Goal: Task Accomplishment & Management: Manage account settings

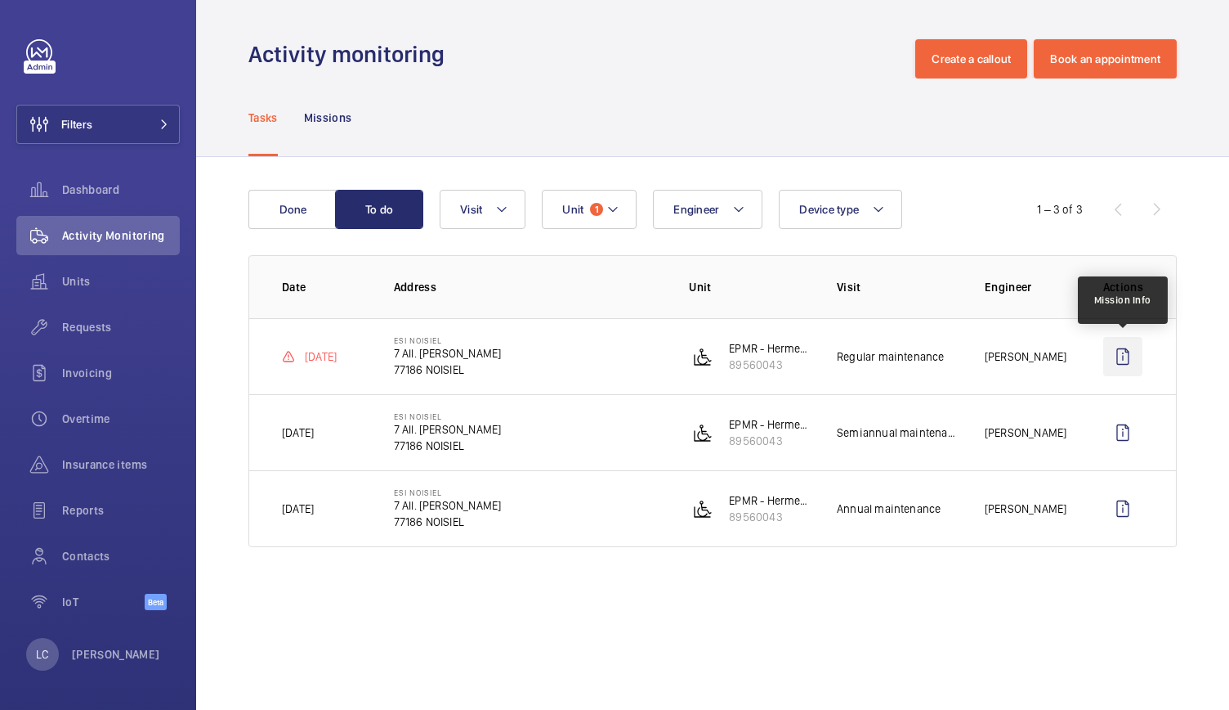
click at [1125, 353] on wm-front-icon-button at bounding box center [1122, 356] width 39 height 39
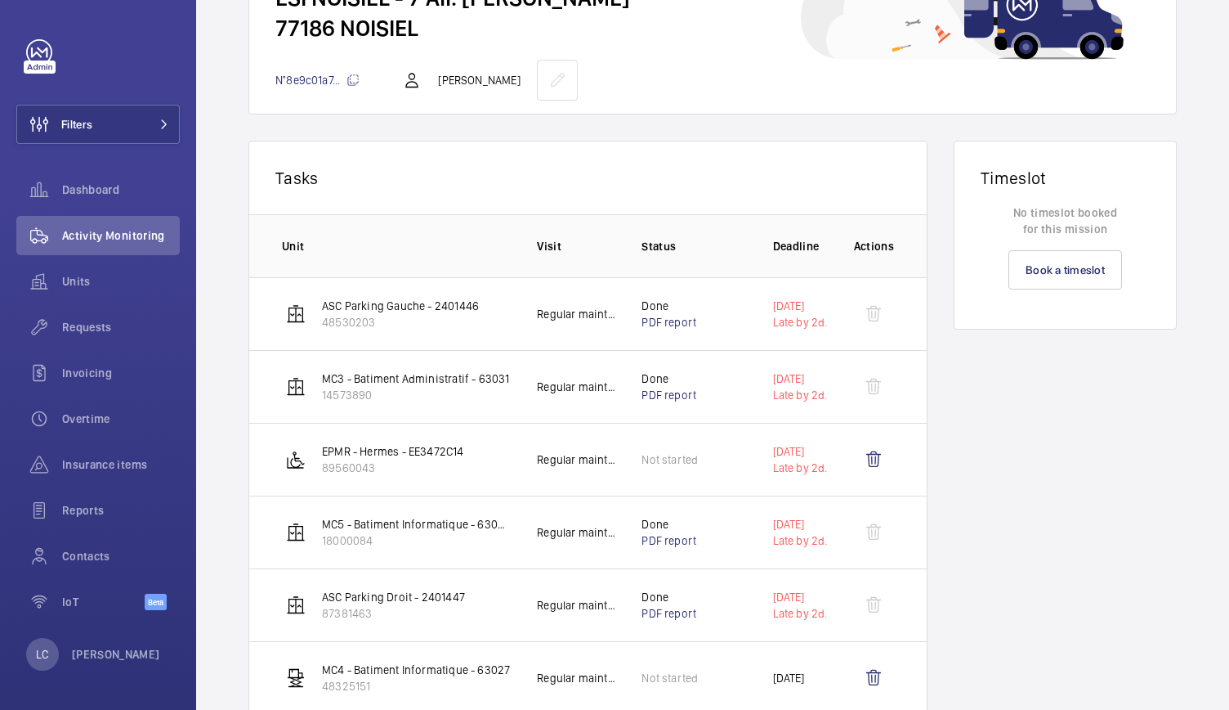
scroll to position [167, 0]
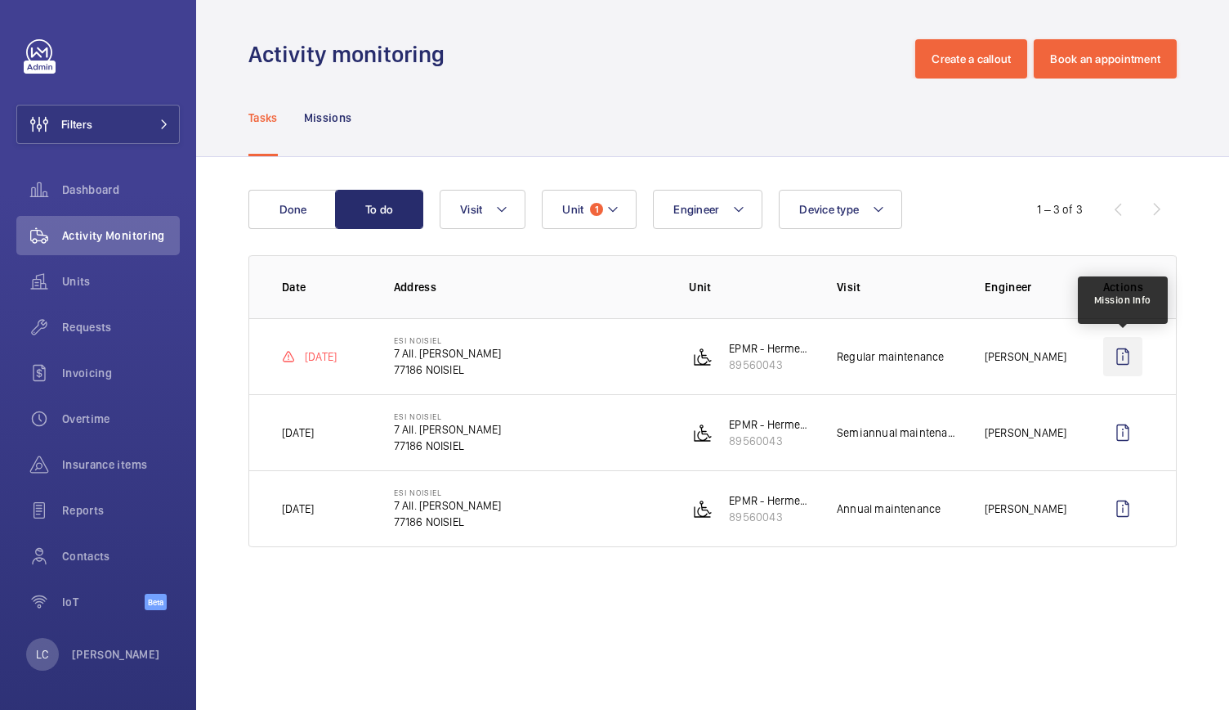
click at [1117, 356] on wm-front-icon-button at bounding box center [1122, 356] width 39 height 39
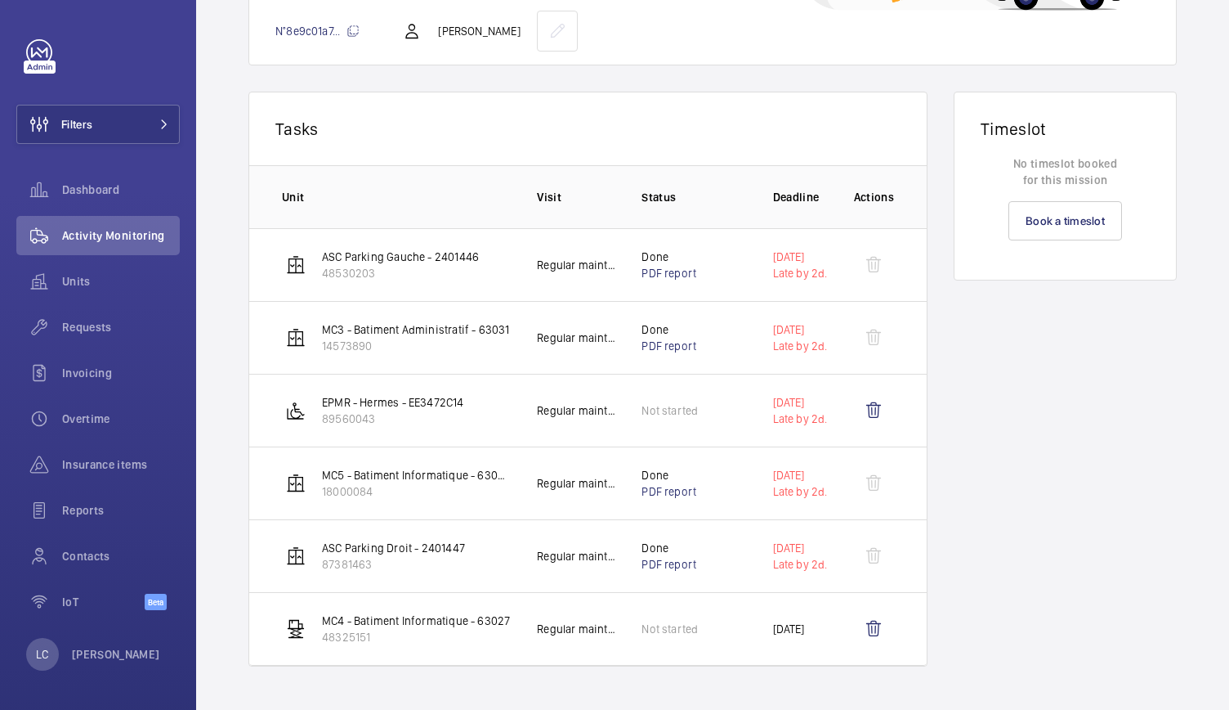
scroll to position [186, 0]
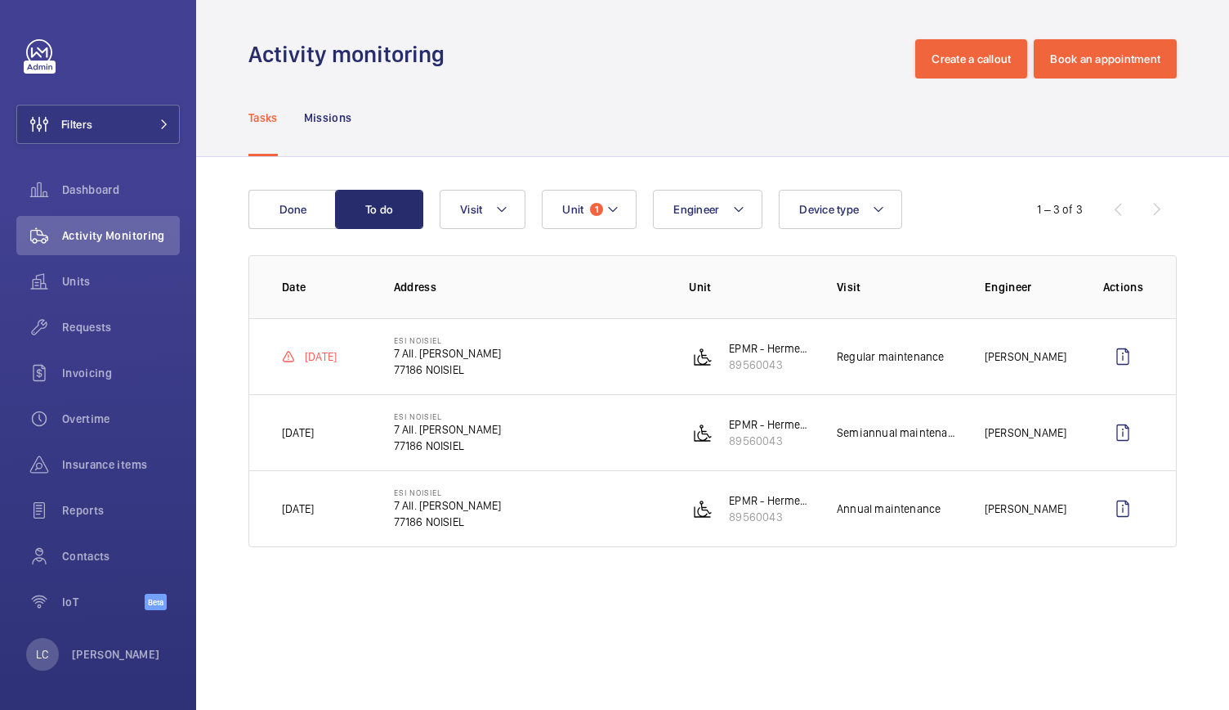
click at [257, 123] on p "Tasks" at bounding box center [262, 118] width 29 height 16
click at [337, 117] on p "Missions" at bounding box center [328, 118] width 48 height 16
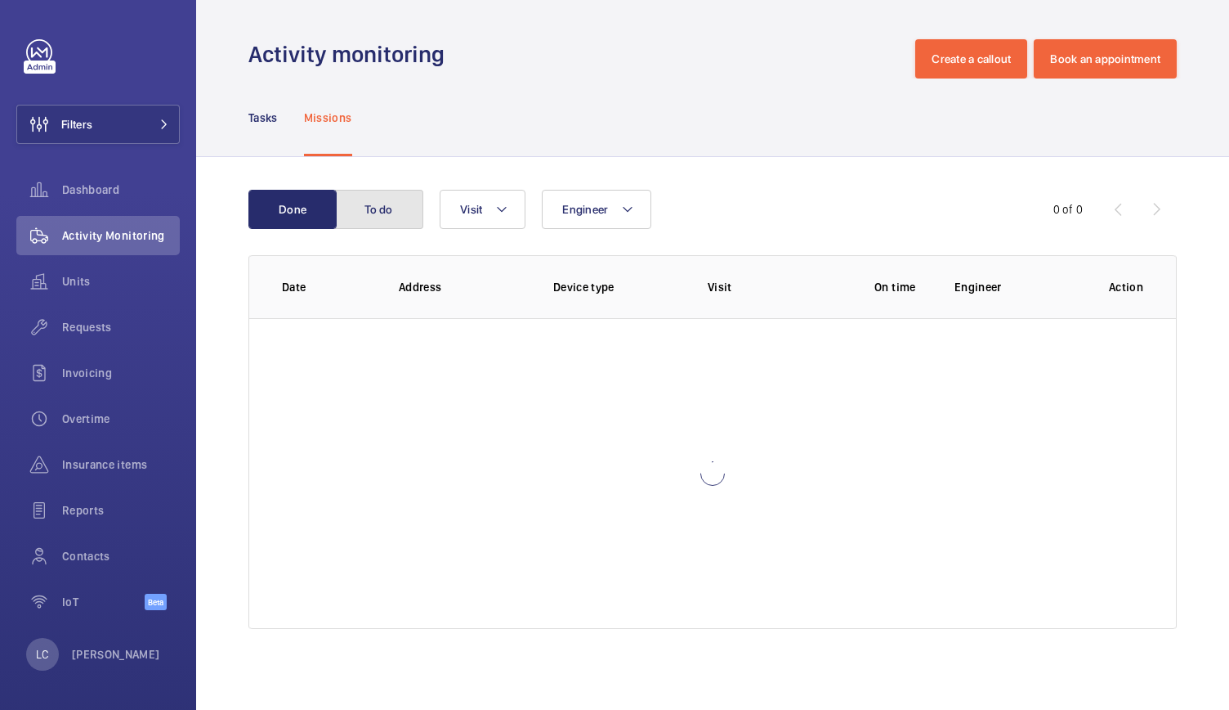
click at [378, 218] on button "To do" at bounding box center [379, 209] width 88 height 39
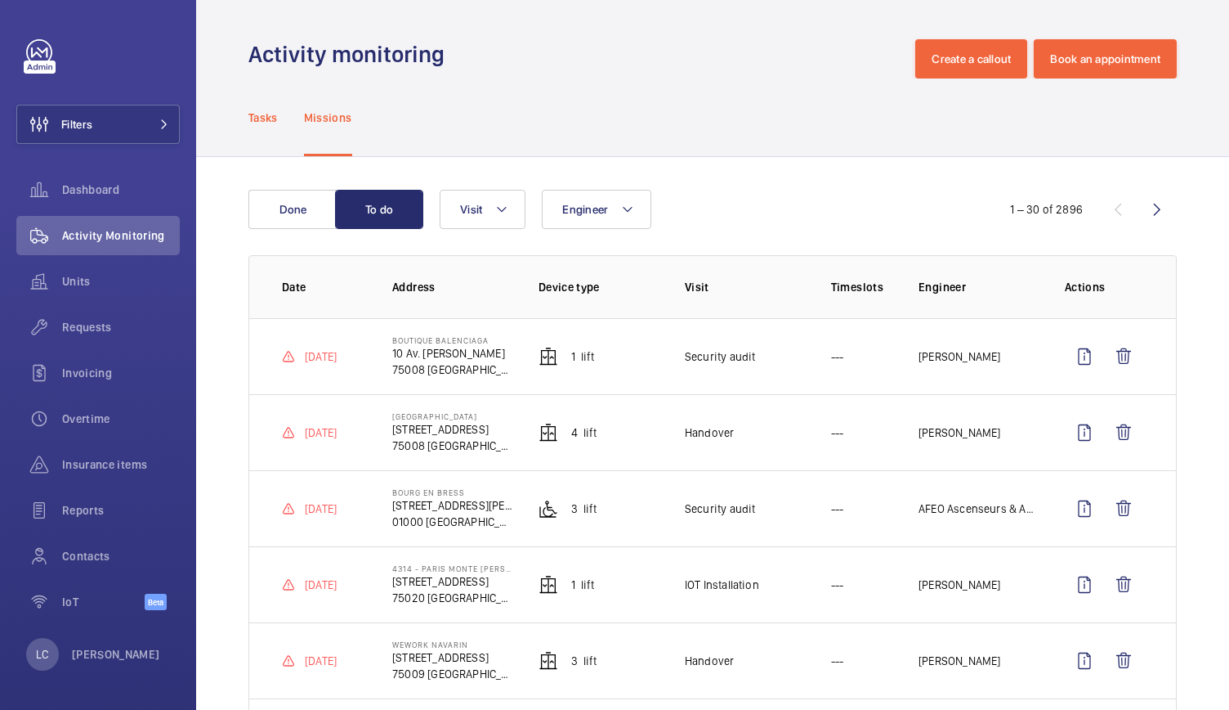
click at [264, 125] on p "Tasks" at bounding box center [262, 118] width 29 height 16
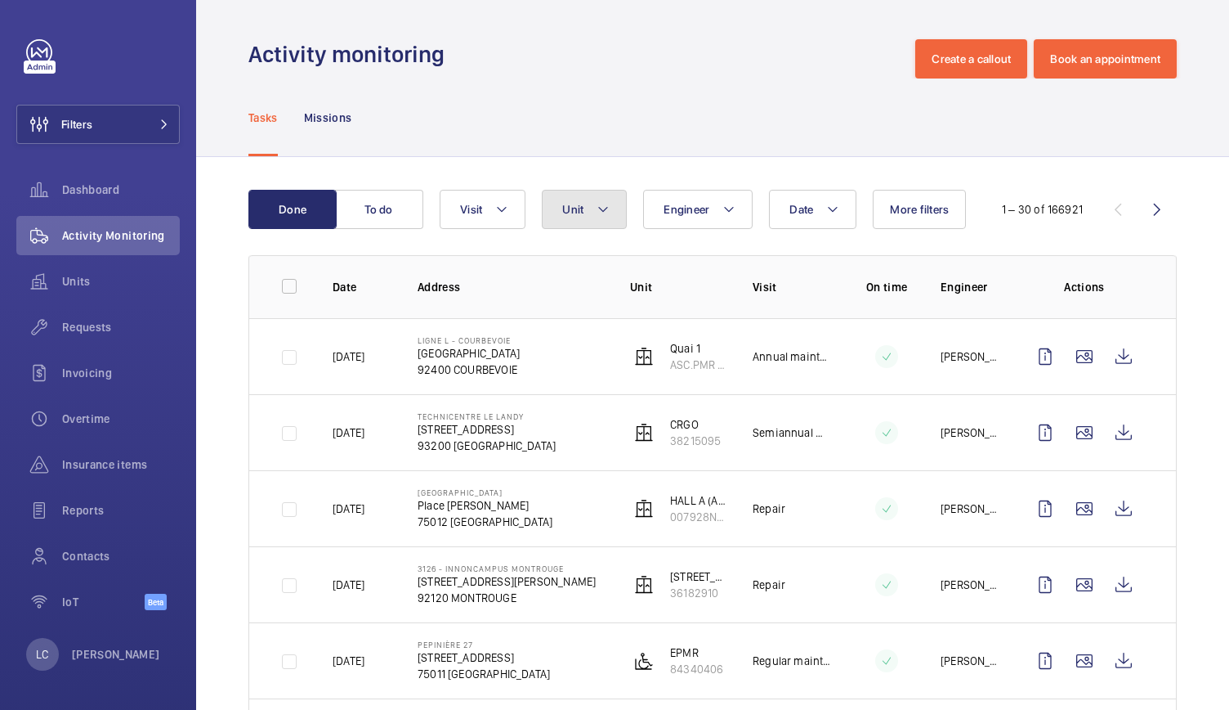
click at [597, 208] on mat-icon at bounding box center [603, 209] width 13 height 20
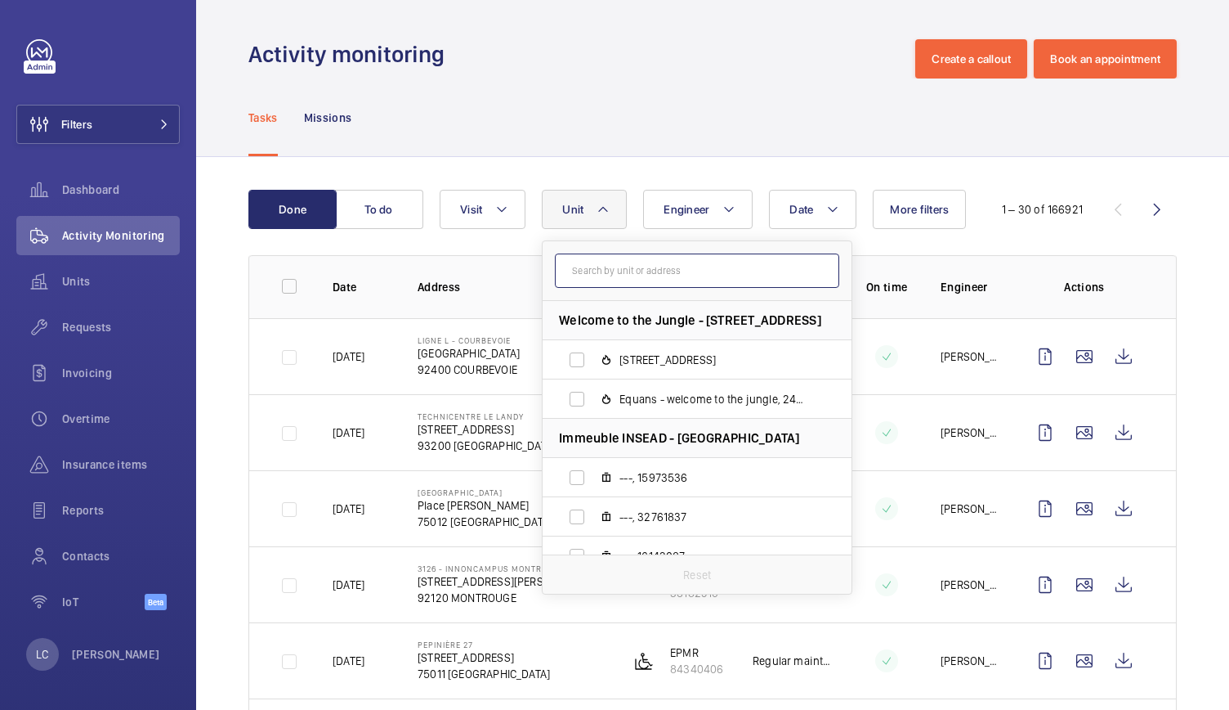
paste input "89560043"
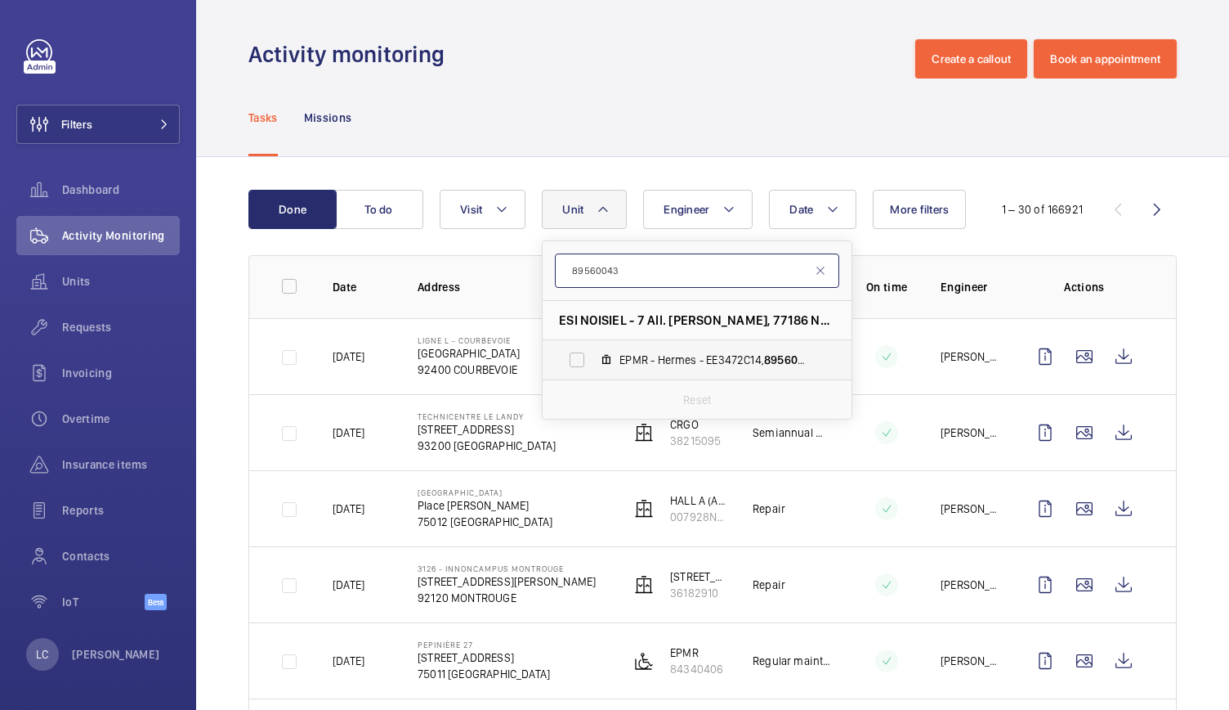
type input "89560043"
click at [675, 365] on span "EPMR - Hermes - EE3472C14, 89560043" at bounding box center [715, 359] width 190 height 16
click at [593, 365] on input "EPMR - Hermes - EE3472C14, 89560043" at bounding box center [577, 359] width 33 height 33
checkbox input "true"
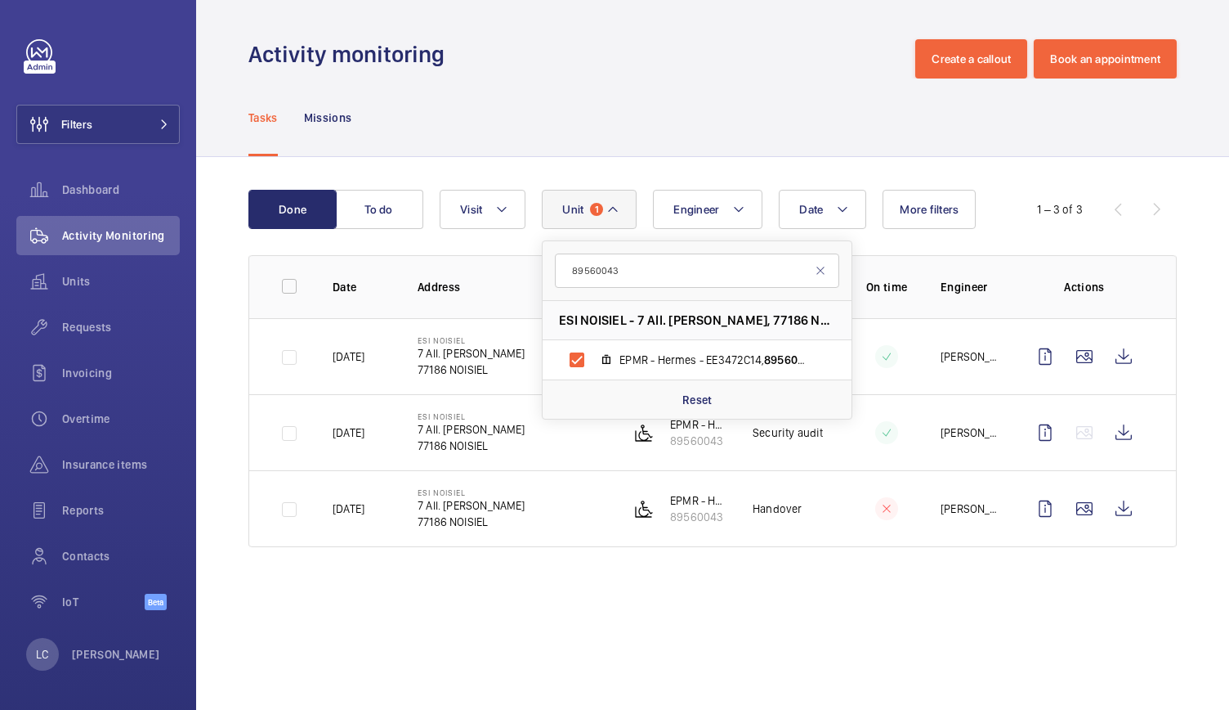
click at [536, 602] on wm-front-admin-operations-monitoring "Activity monitoring Create a callout Book an appointment Tasks Missions Done To…" at bounding box center [712, 355] width 1033 height 710
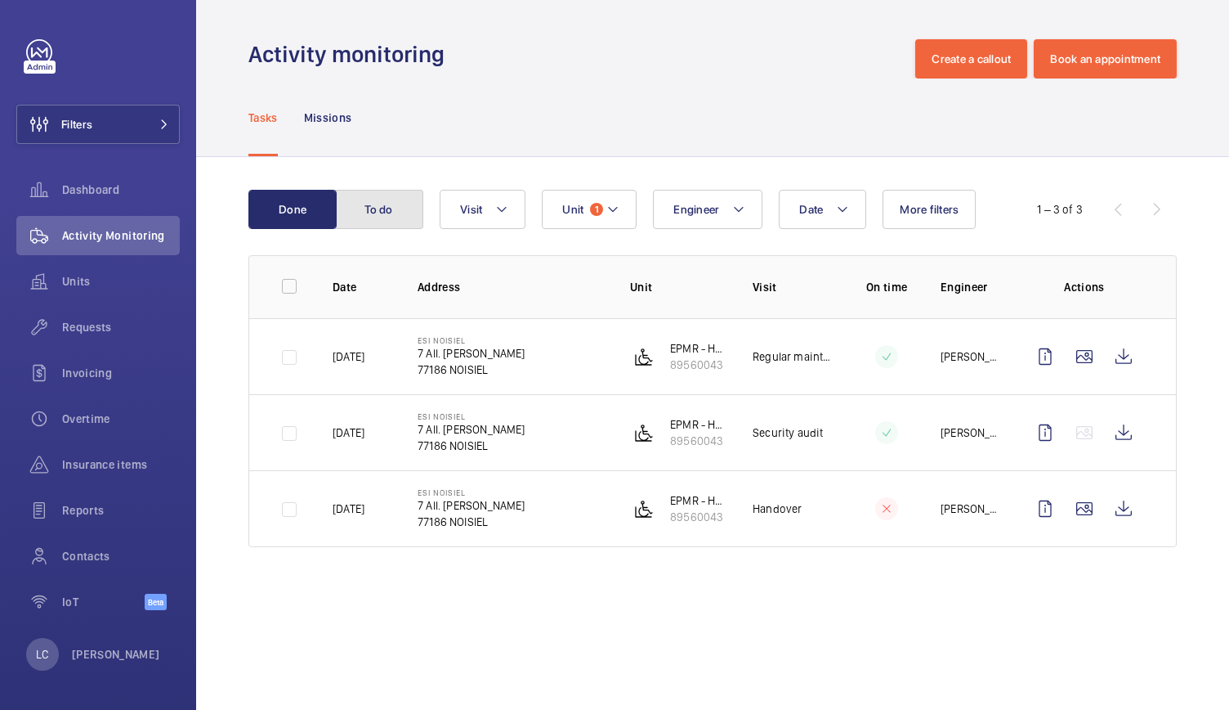
click at [371, 209] on button "To do" at bounding box center [379, 209] width 88 height 39
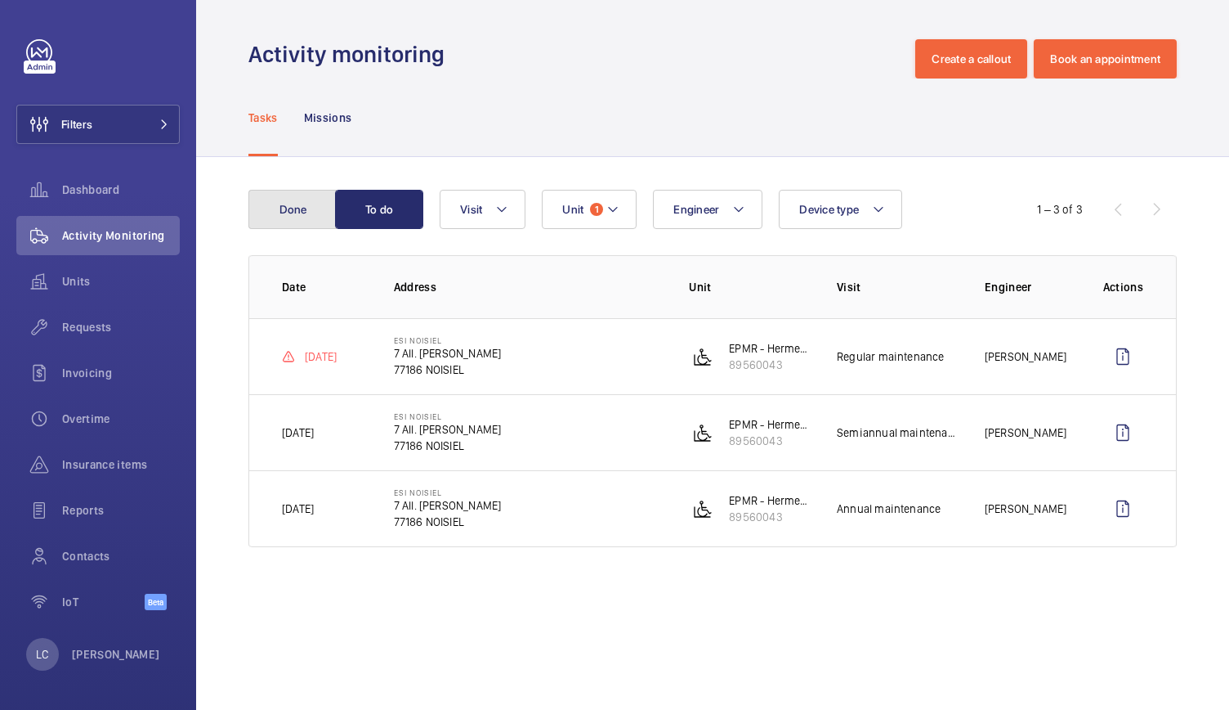
click at [316, 213] on button "Done" at bounding box center [292, 209] width 88 height 39
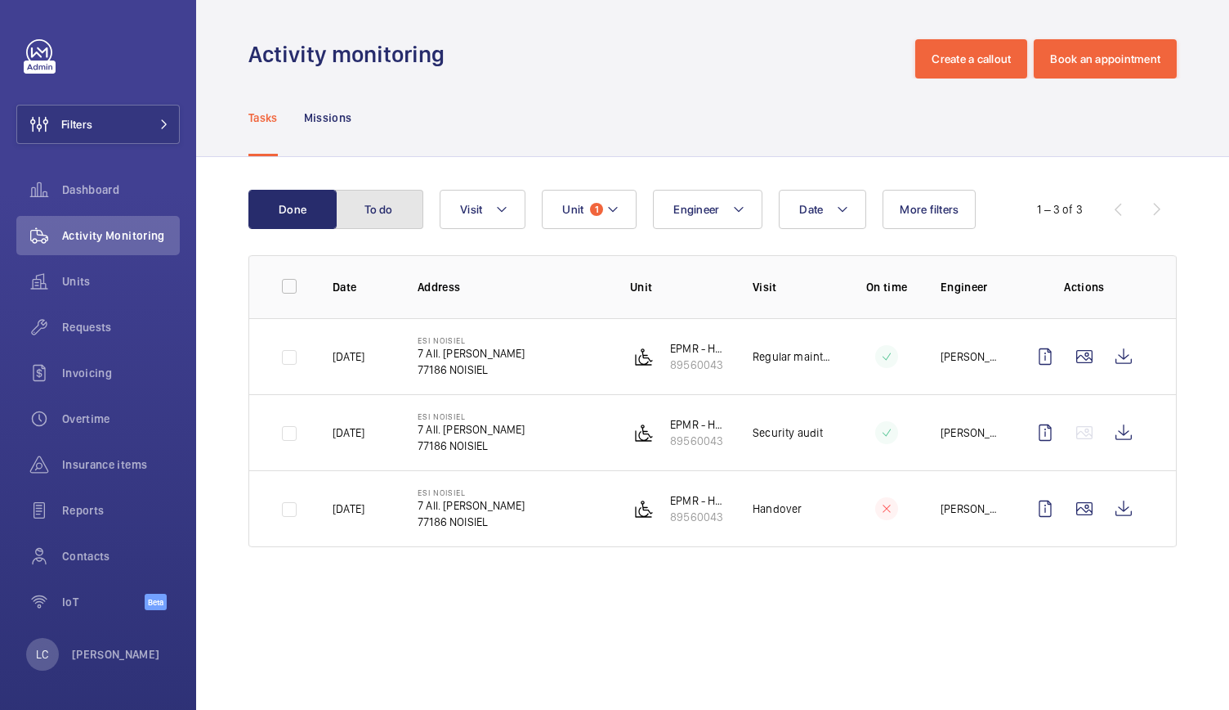
click at [388, 210] on button "To do" at bounding box center [379, 209] width 88 height 39
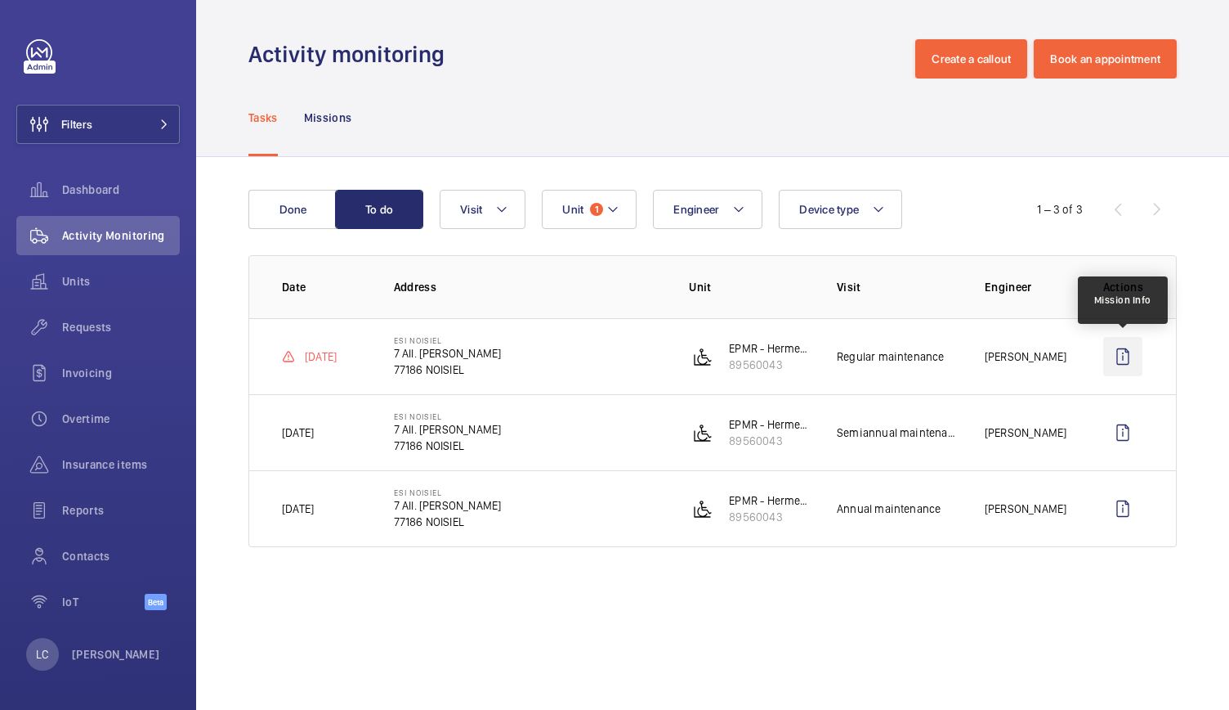
click at [1123, 355] on wm-front-icon-button at bounding box center [1122, 356] width 39 height 39
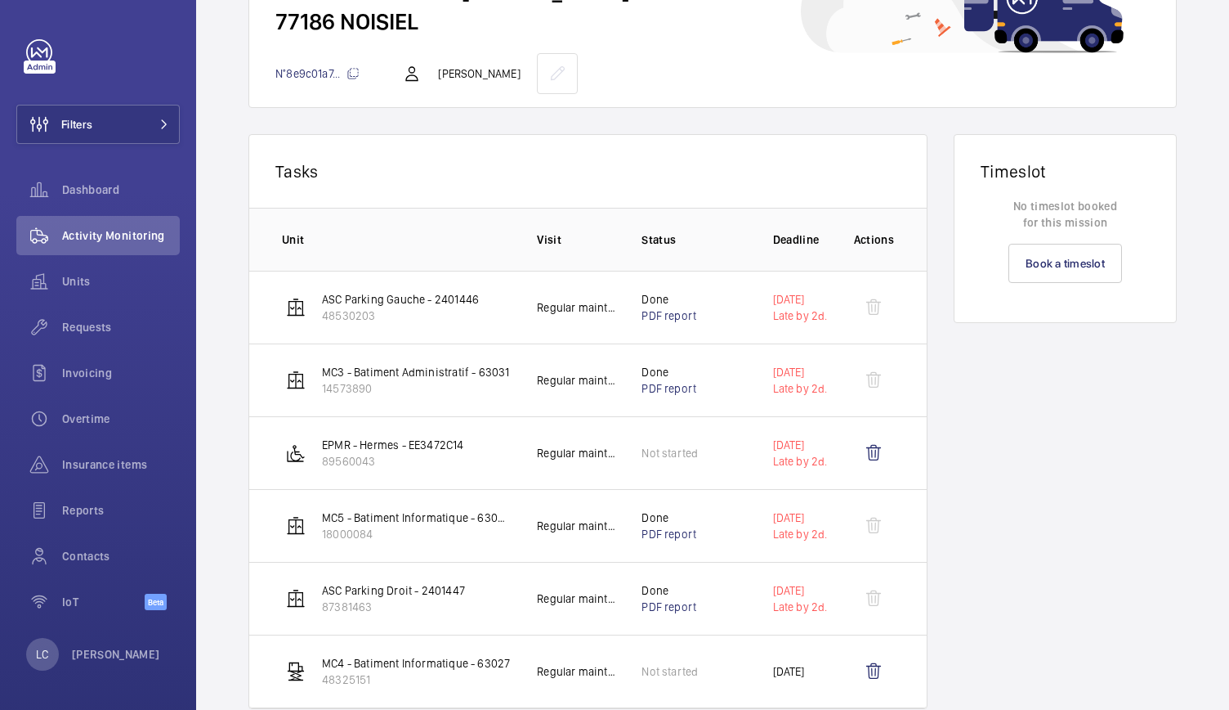
scroll to position [177, 0]
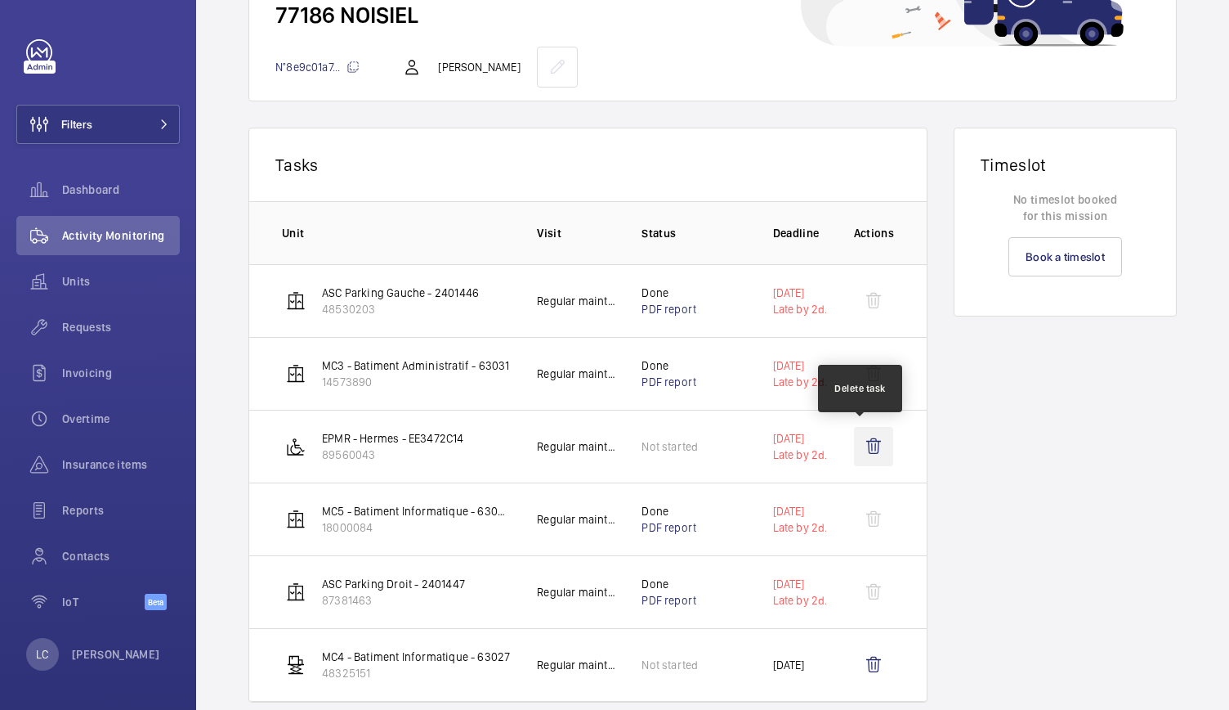
click at [862, 443] on wm-front-icon-button at bounding box center [873, 446] width 39 height 39
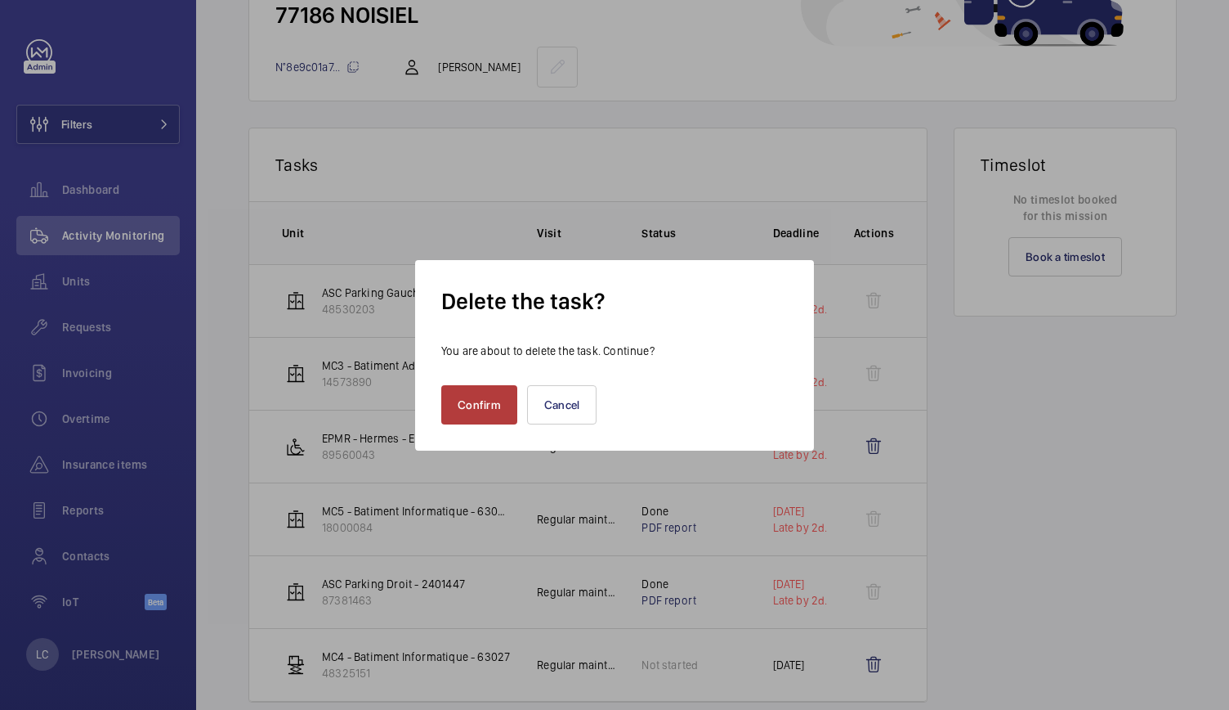
click at [489, 408] on button "Confirm" at bounding box center [479, 404] width 76 height 39
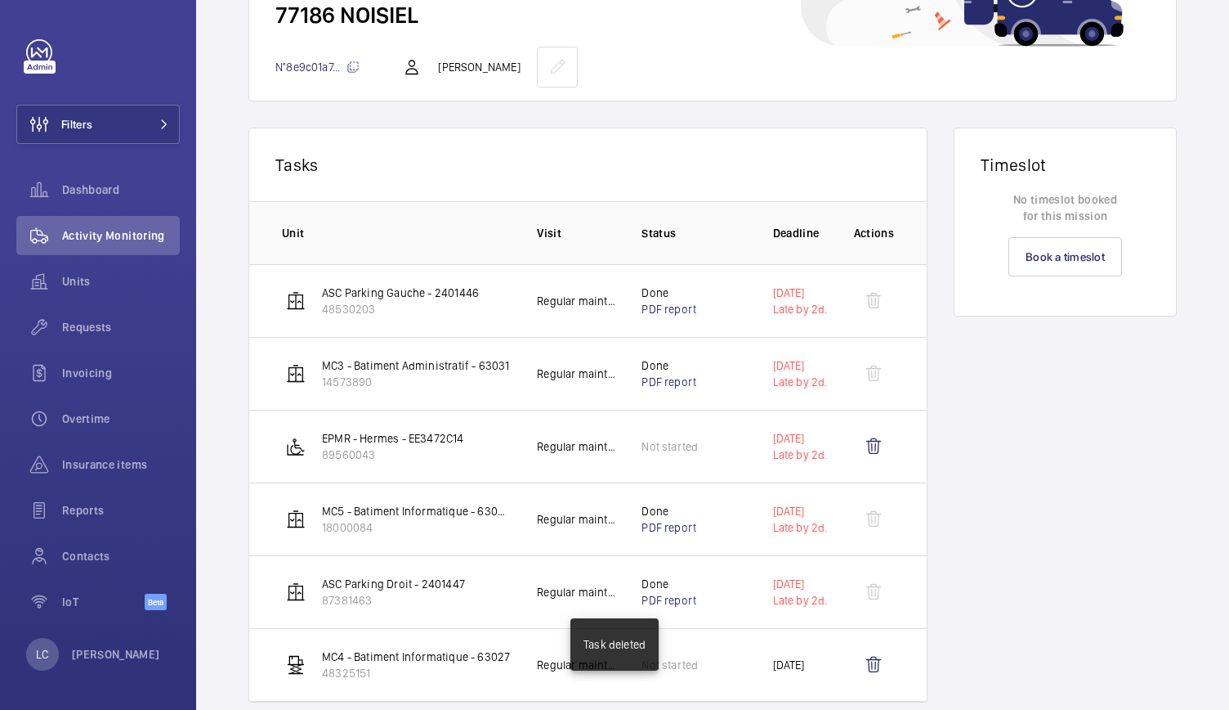
scroll to position [159, 0]
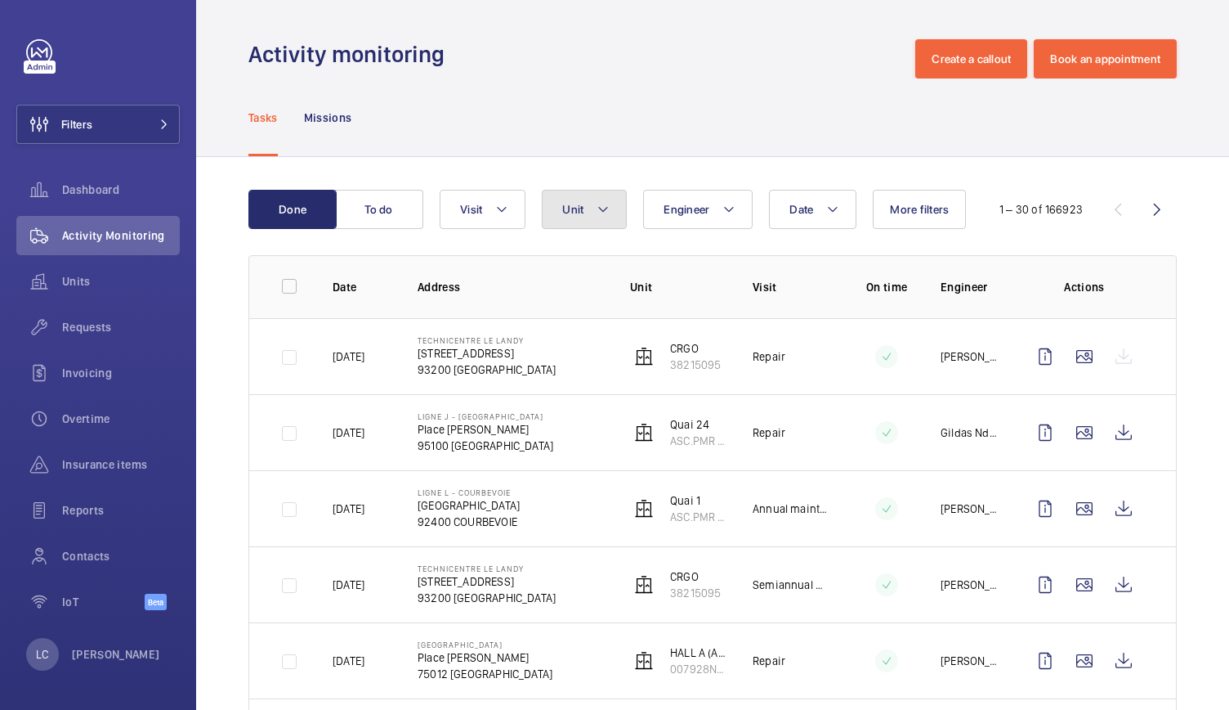
click at [593, 207] on button "Unit" at bounding box center [584, 209] width 85 height 39
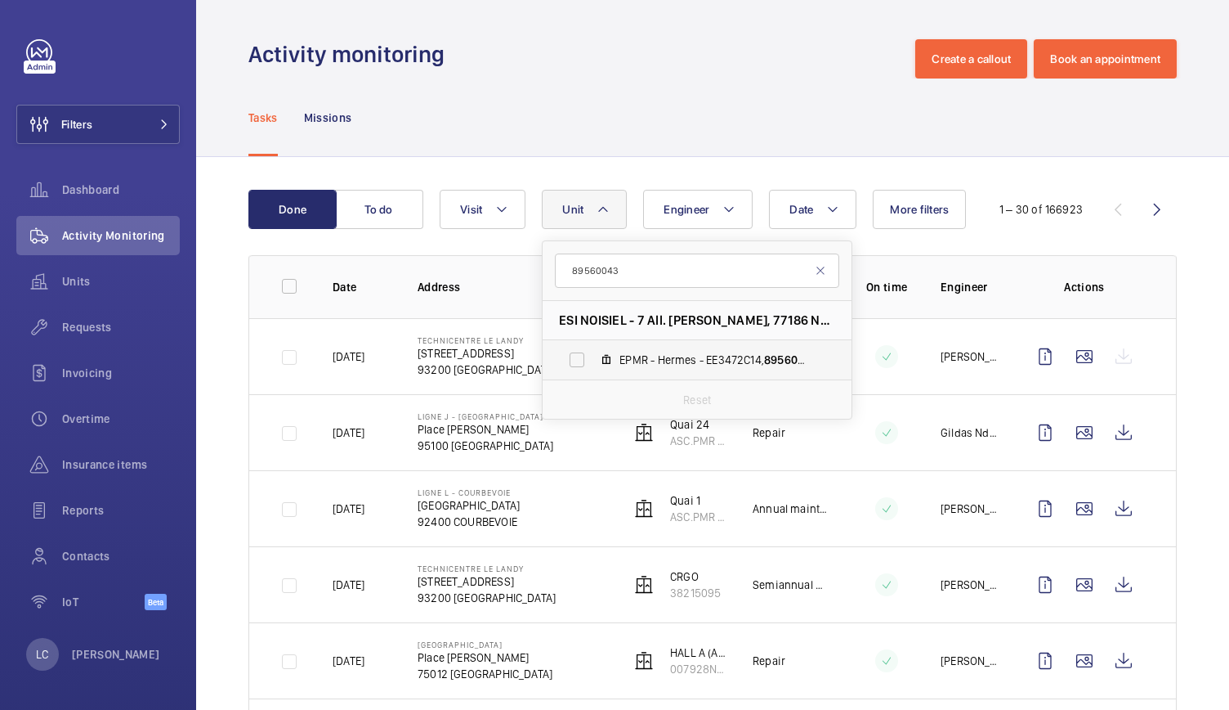
type input "89560043"
click at [633, 357] on span "EPMR - Hermes - EE3472C14, 89560043" at bounding box center [715, 359] width 190 height 16
click at [593, 357] on input "EPMR - Hermes - EE3472C14, 89560043" at bounding box center [577, 359] width 33 height 33
checkbox input "true"
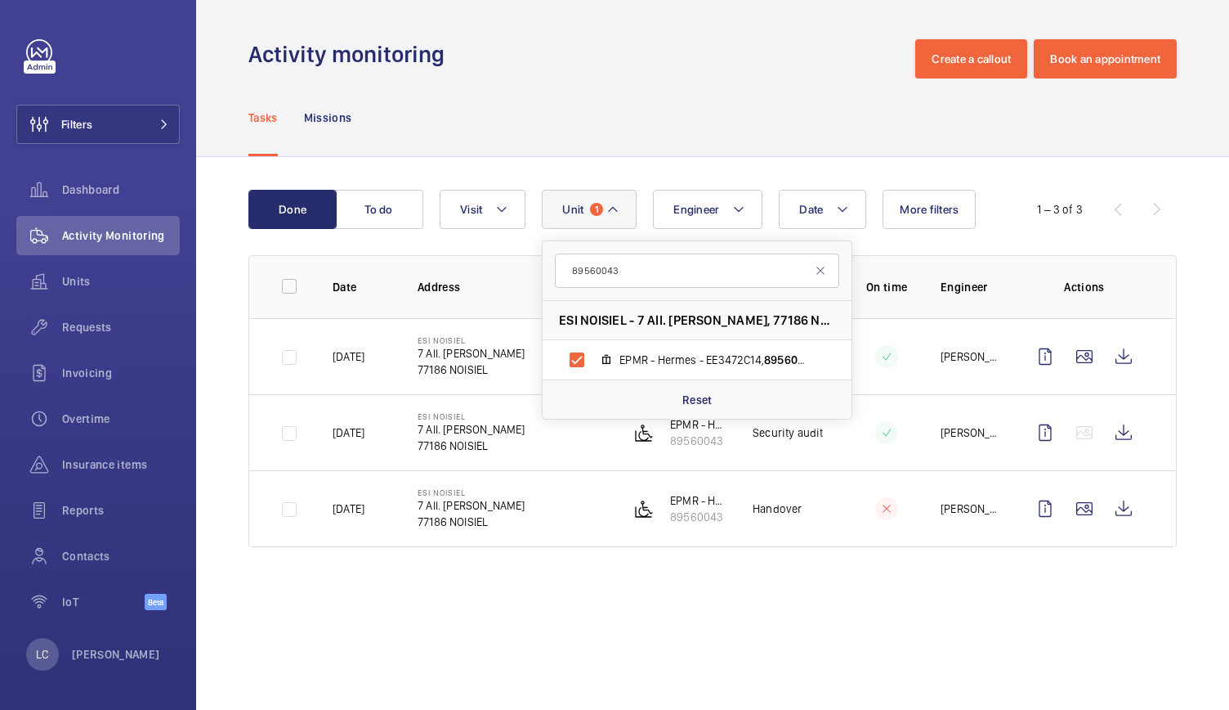
click at [372, 629] on wm-front-admin-operations-monitoring "Activity monitoring Create a callout Book an appointment Tasks Missions Done To…" at bounding box center [712, 355] width 1033 height 710
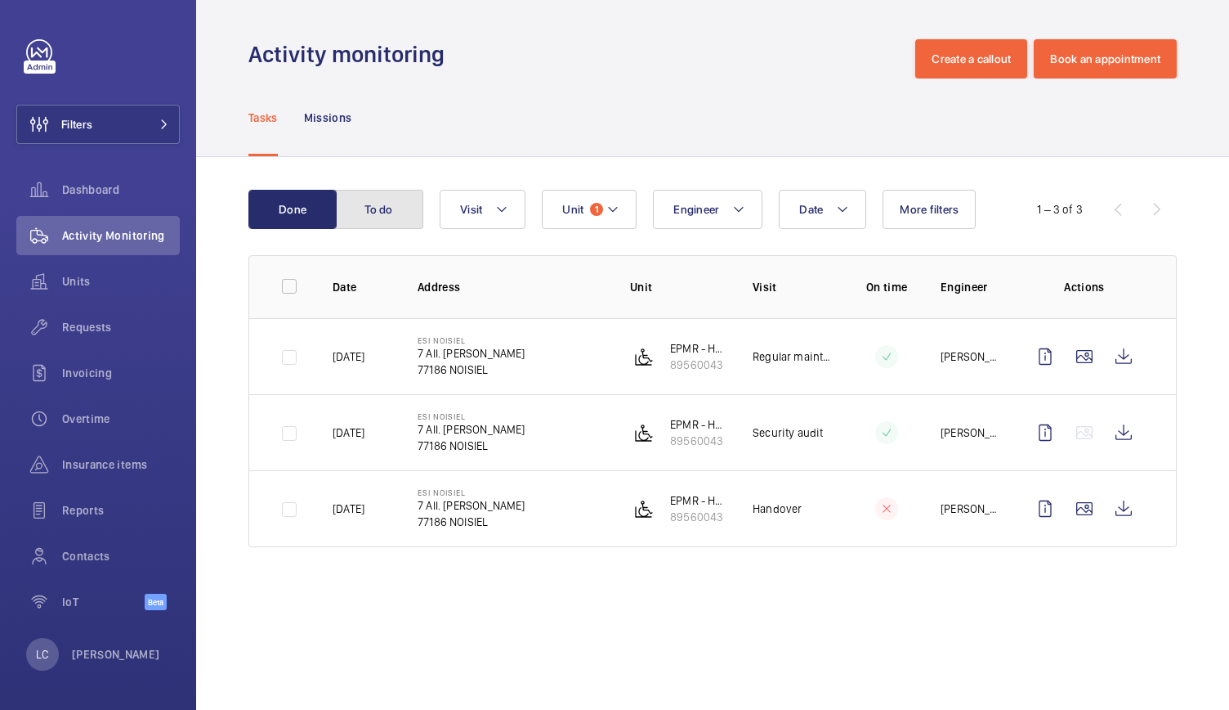
click at [399, 217] on button "To do" at bounding box center [379, 209] width 88 height 39
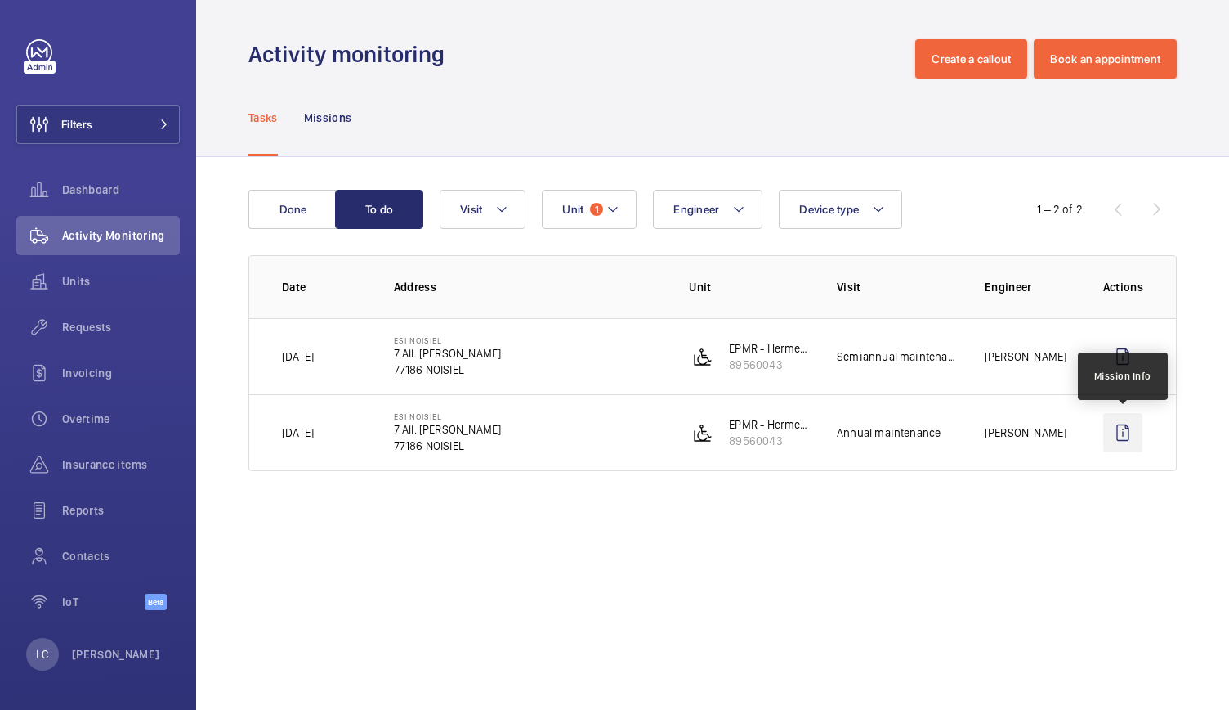
click at [1119, 436] on wm-front-icon-button at bounding box center [1122, 432] width 39 height 39
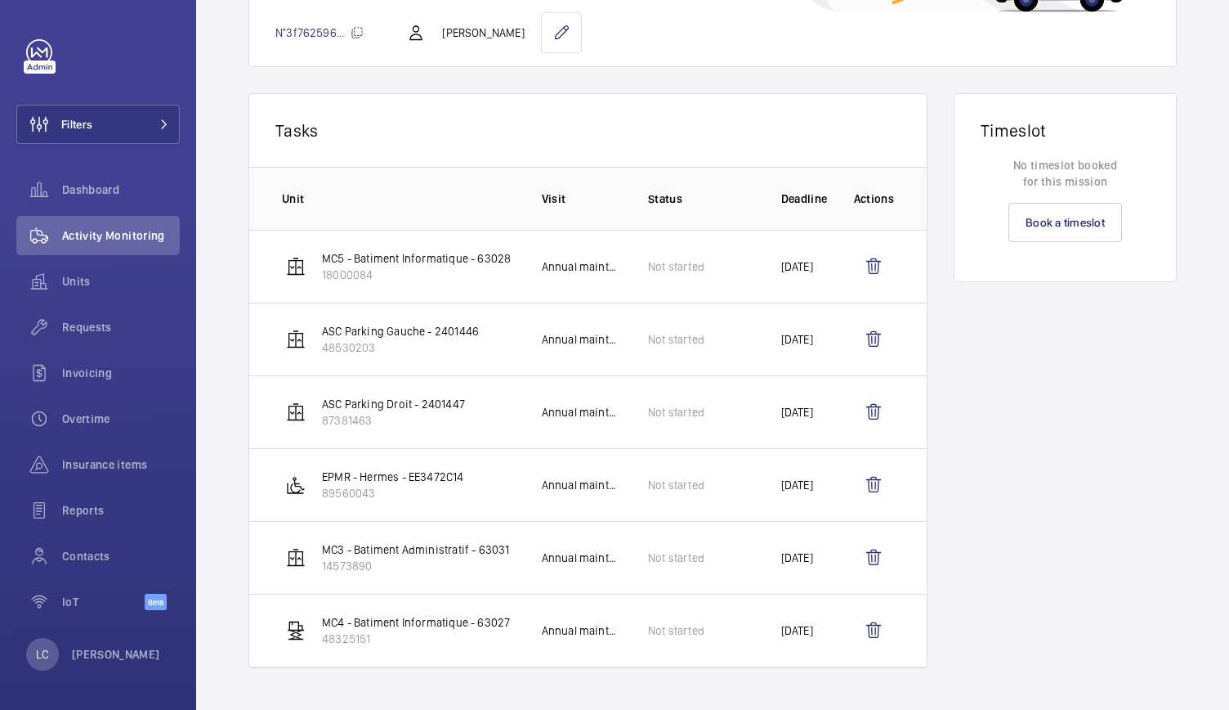
scroll to position [211, 0]
click at [857, 483] on wm-front-icon-button at bounding box center [873, 484] width 39 height 39
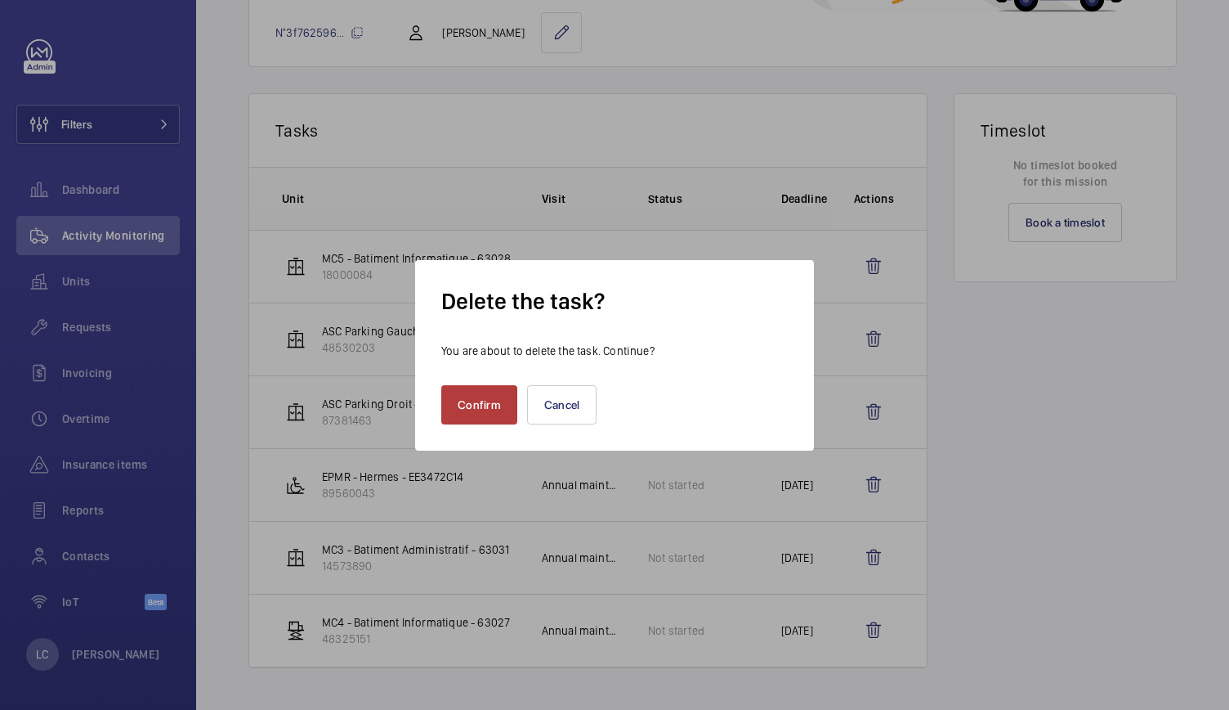
click at [481, 398] on button "Confirm" at bounding box center [479, 404] width 76 height 39
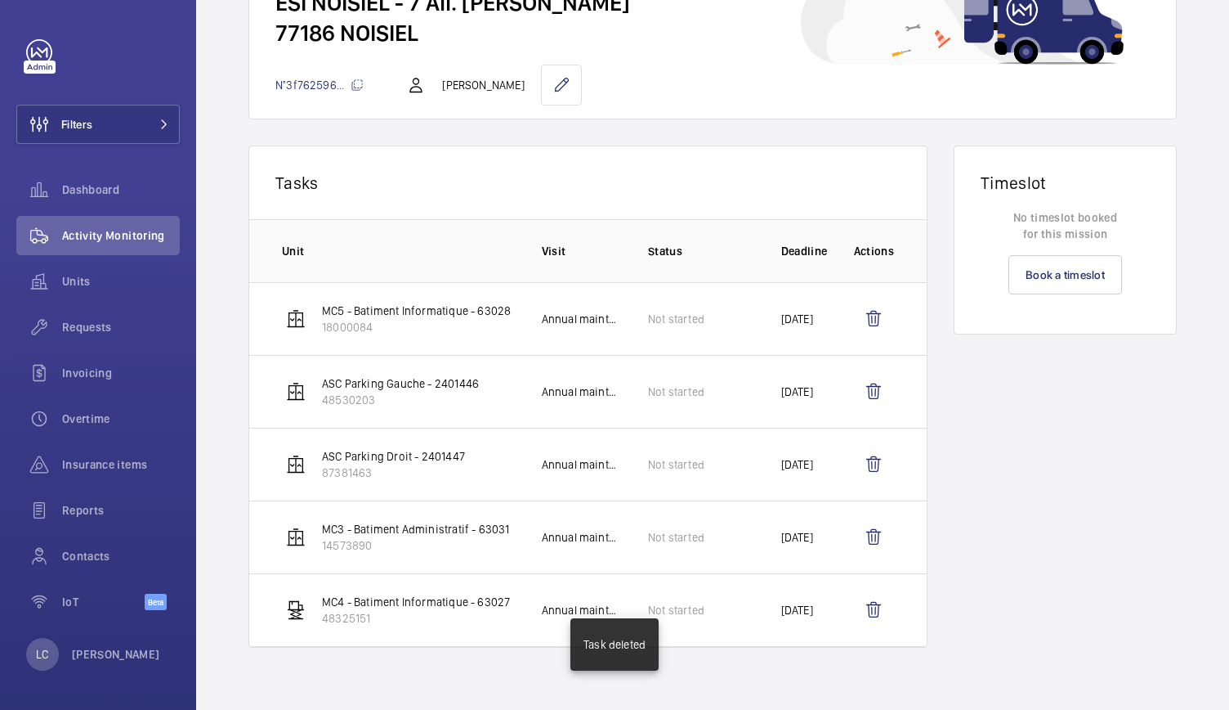
scroll to position [0, 0]
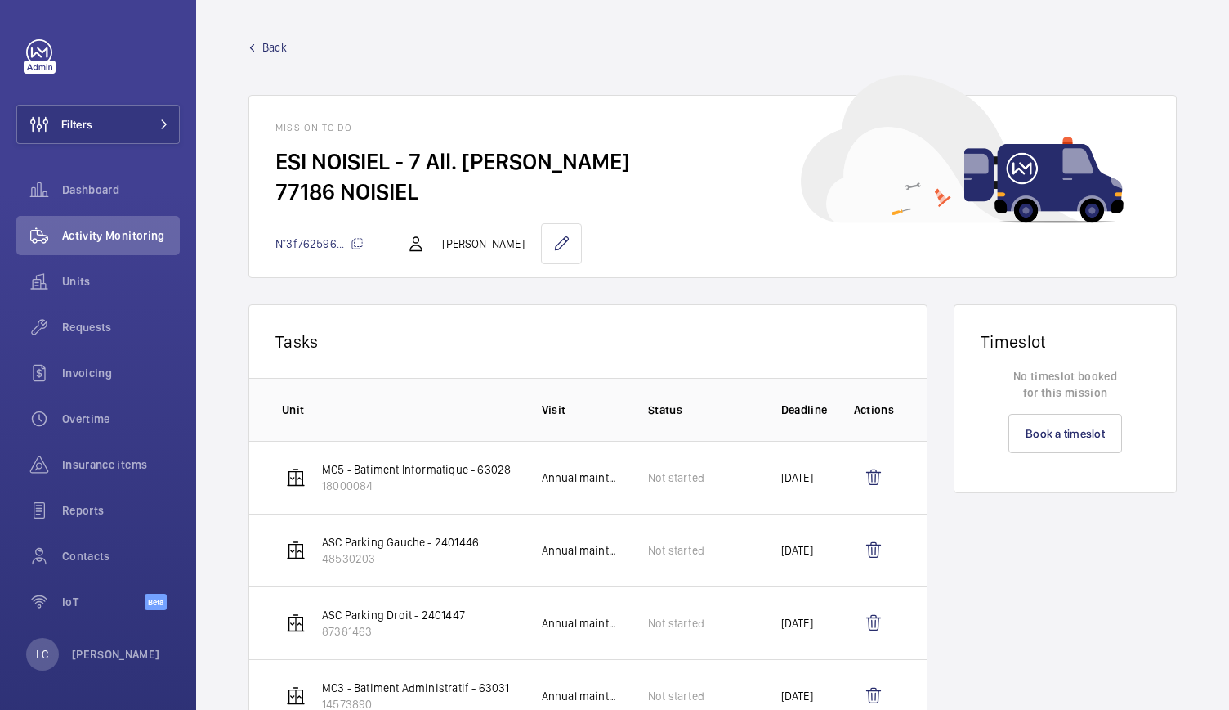
click at [282, 45] on span "Back" at bounding box center [274, 47] width 25 height 16
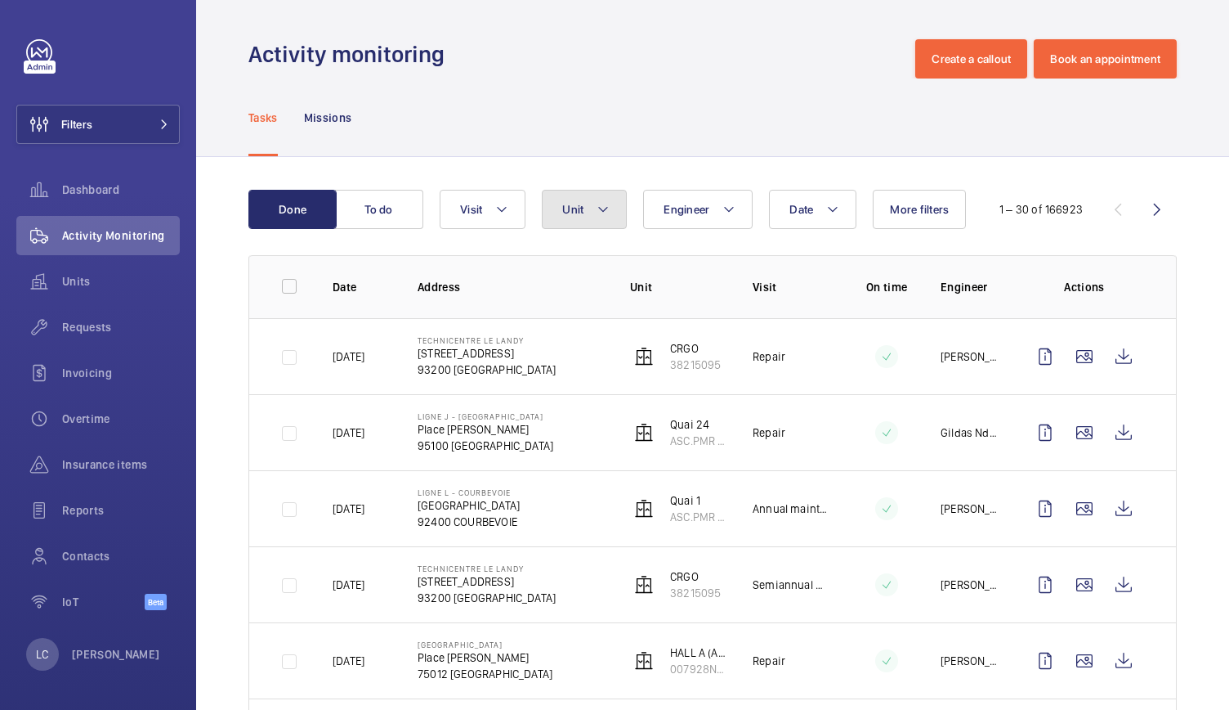
click at [607, 209] on mat-icon at bounding box center [603, 209] width 13 height 20
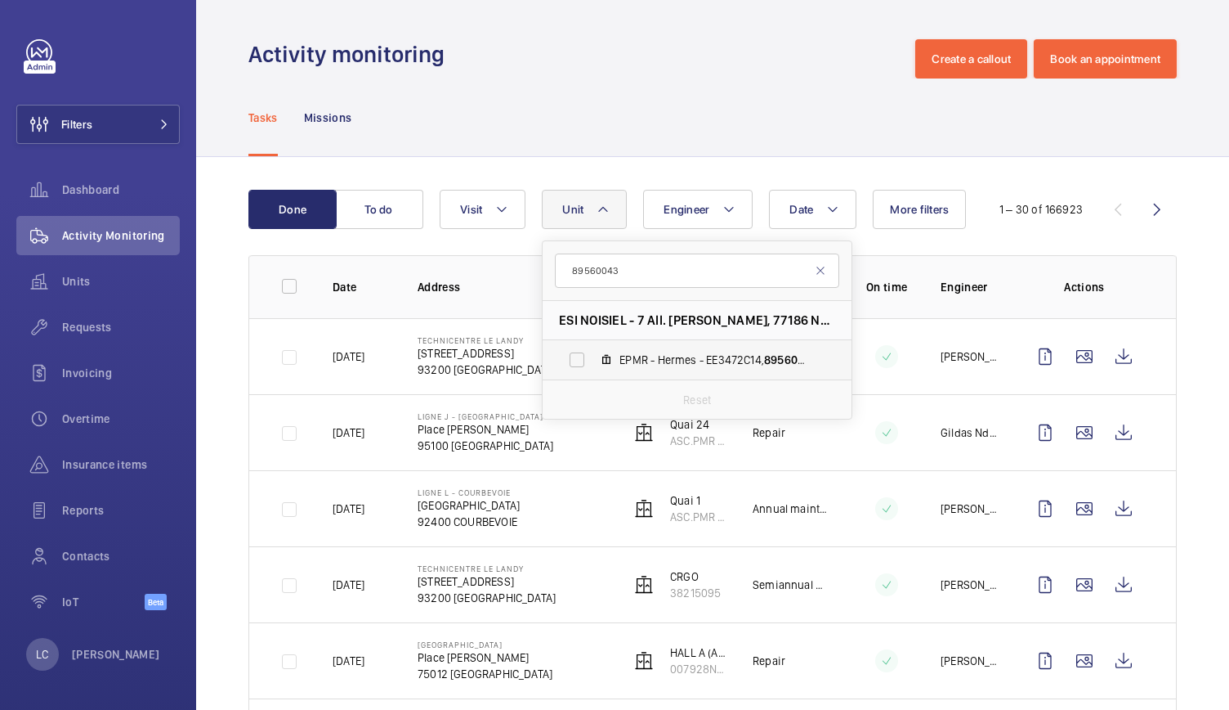
type input "89560043"
click at [624, 354] on span "EPMR - Hermes - EE3472C14, 89560043" at bounding box center [715, 359] width 190 height 16
click at [593, 354] on input "EPMR - Hermes - EE3472C14, 89560043" at bounding box center [577, 359] width 33 height 33
checkbox input "true"
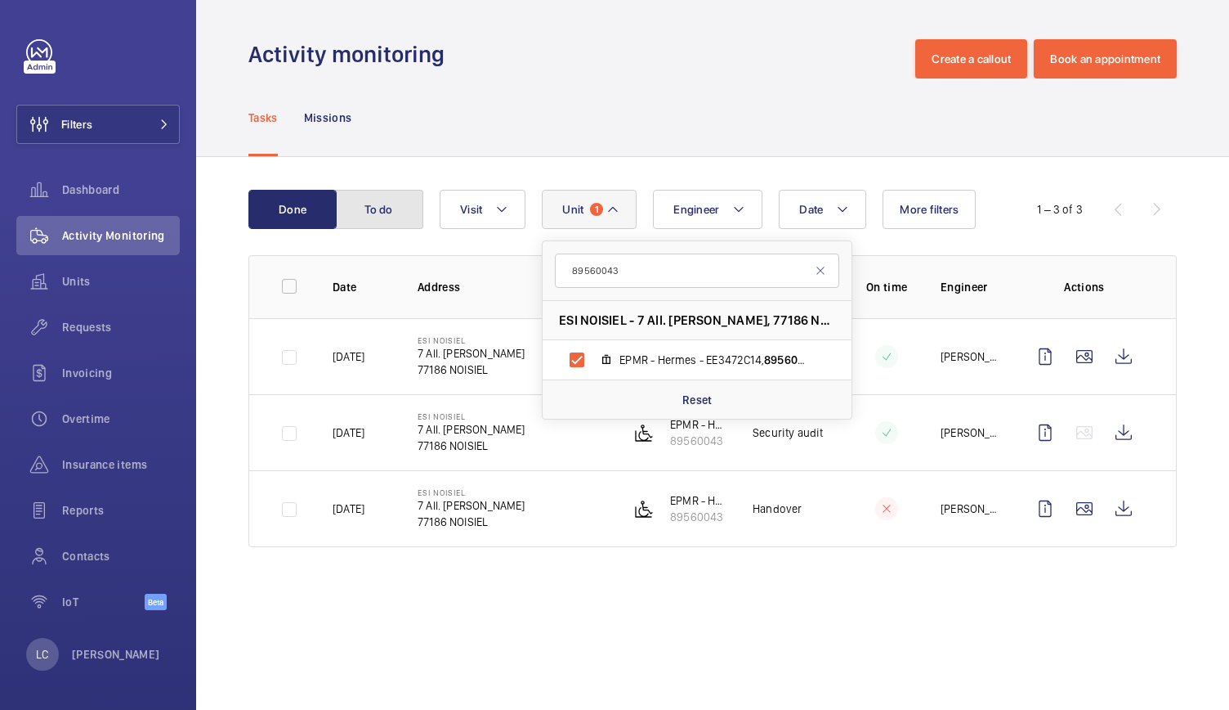
click at [391, 205] on button "To do" at bounding box center [379, 209] width 88 height 39
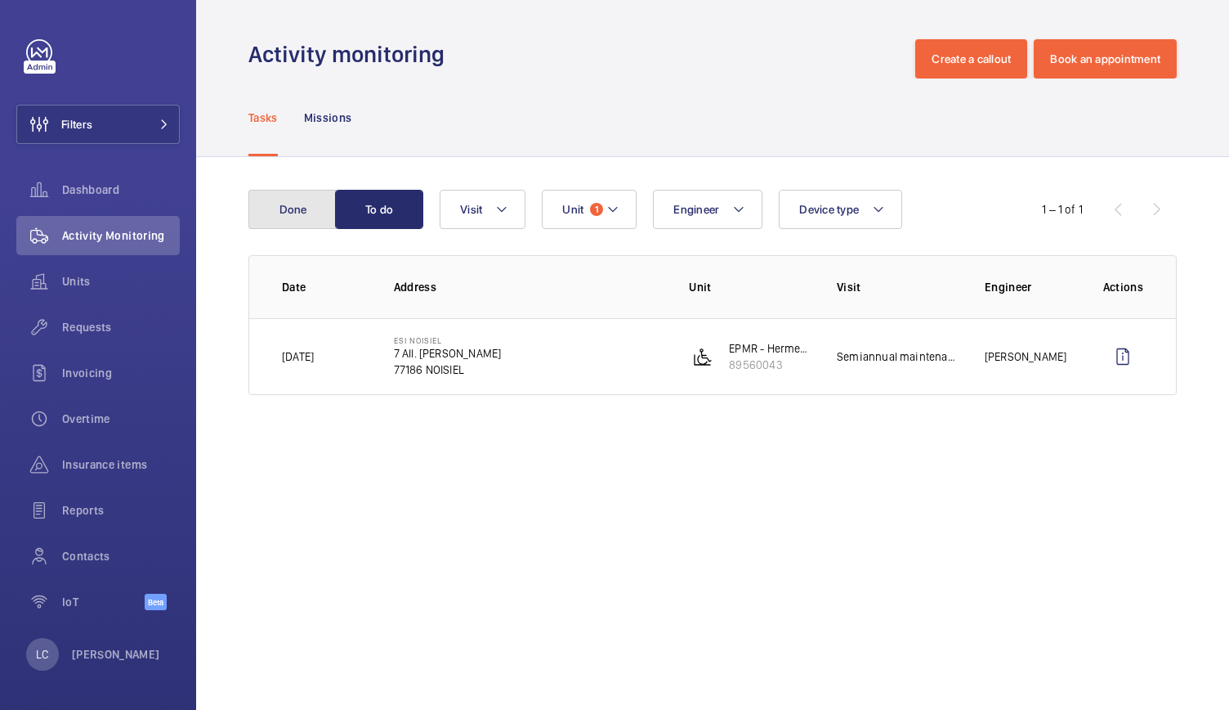
click at [317, 193] on button "Done" at bounding box center [292, 209] width 88 height 39
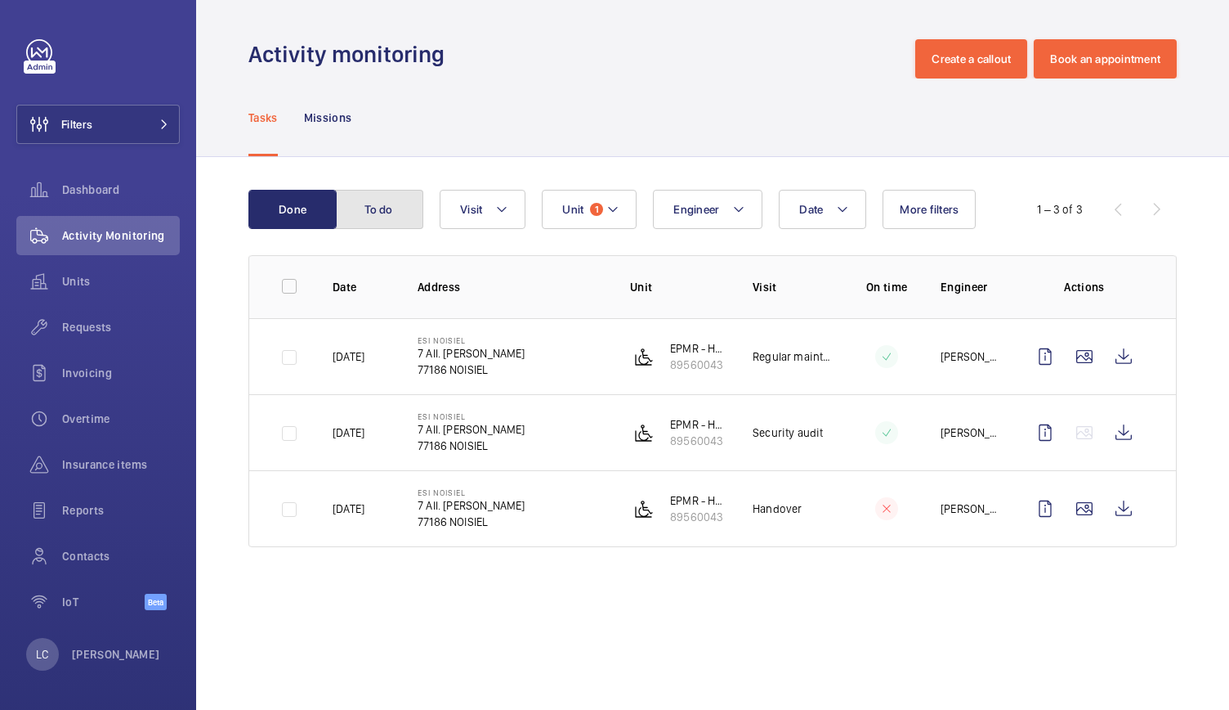
click at [394, 197] on button "To do" at bounding box center [379, 209] width 88 height 39
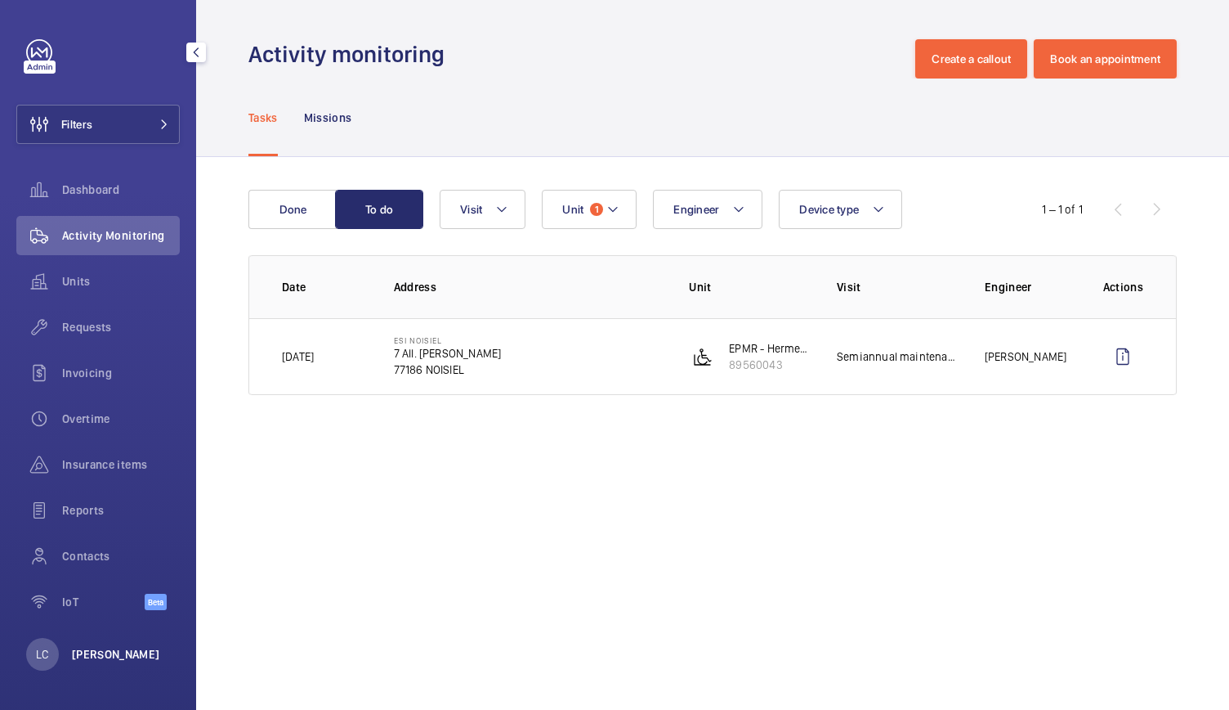
click at [116, 651] on p "[PERSON_NAME]" at bounding box center [116, 654] width 88 height 16
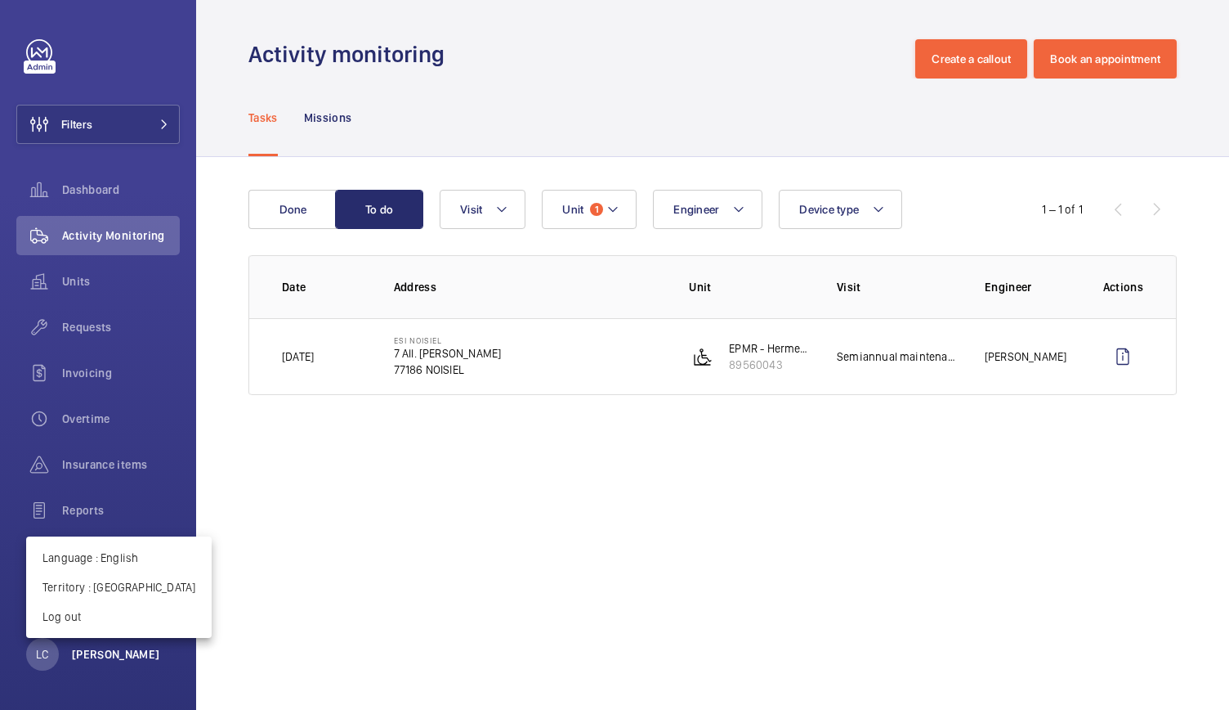
click at [116, 651] on div at bounding box center [614, 355] width 1229 height 710
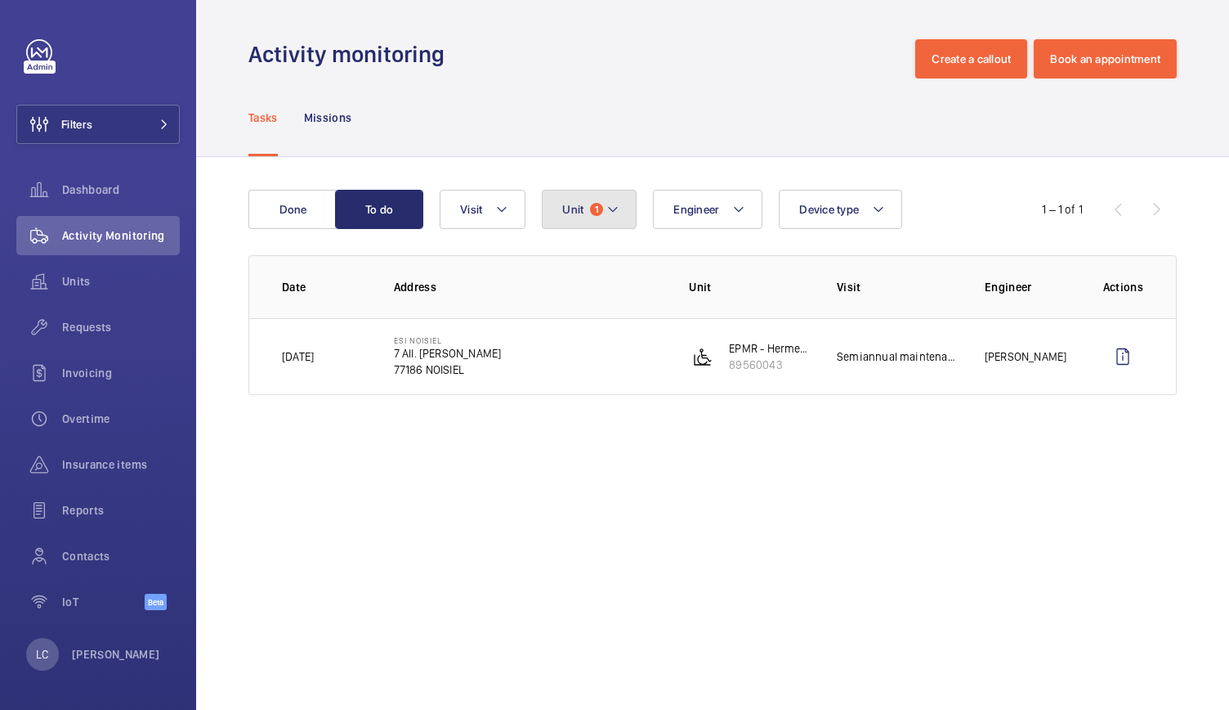
click at [584, 208] on button "Unit 1" at bounding box center [589, 209] width 95 height 39
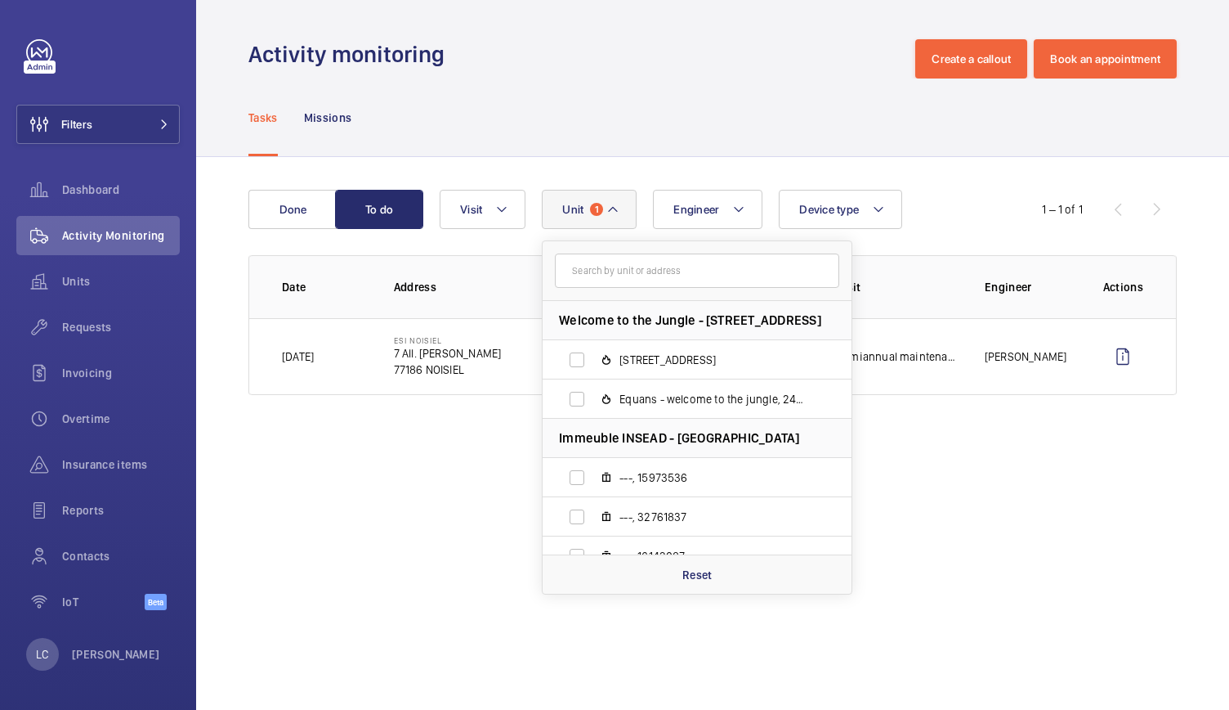
click at [660, 266] on input "text" at bounding box center [697, 270] width 284 height 34
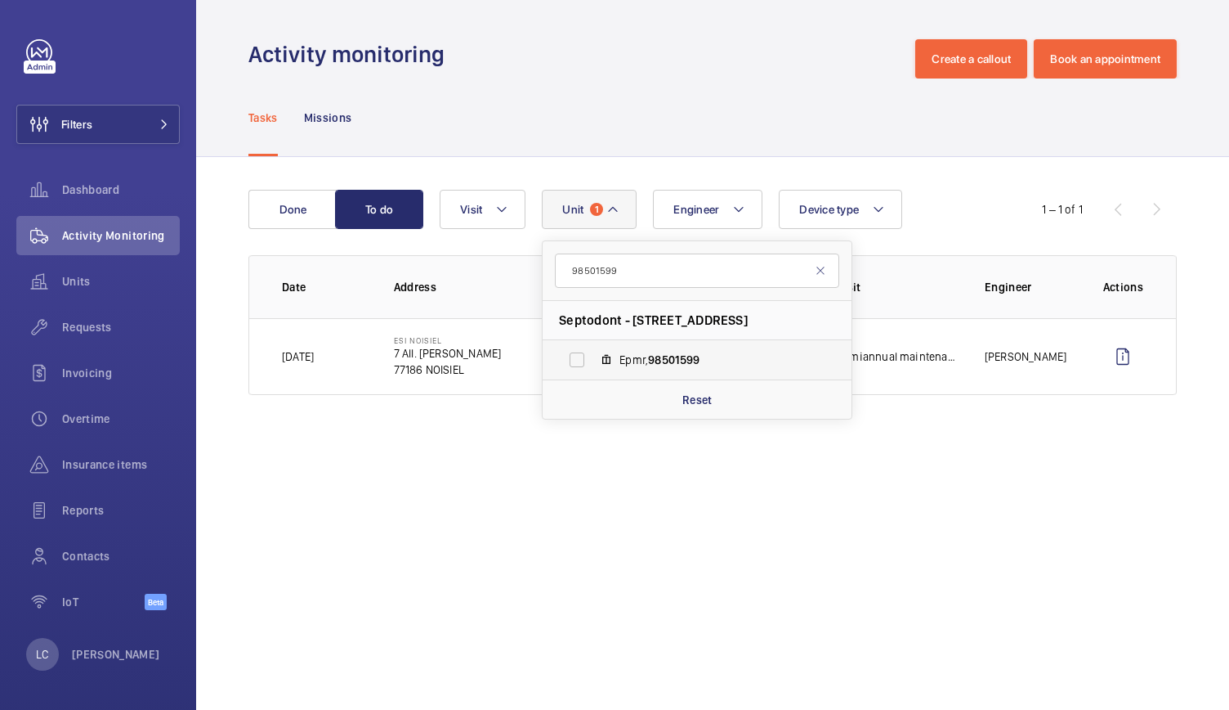
type input "98501599"
click at [660, 359] on span "98501599" at bounding box center [673, 359] width 51 height 13
click at [593, 359] on input "Epmr, 98501599" at bounding box center [577, 359] width 33 height 33
checkbox input "true"
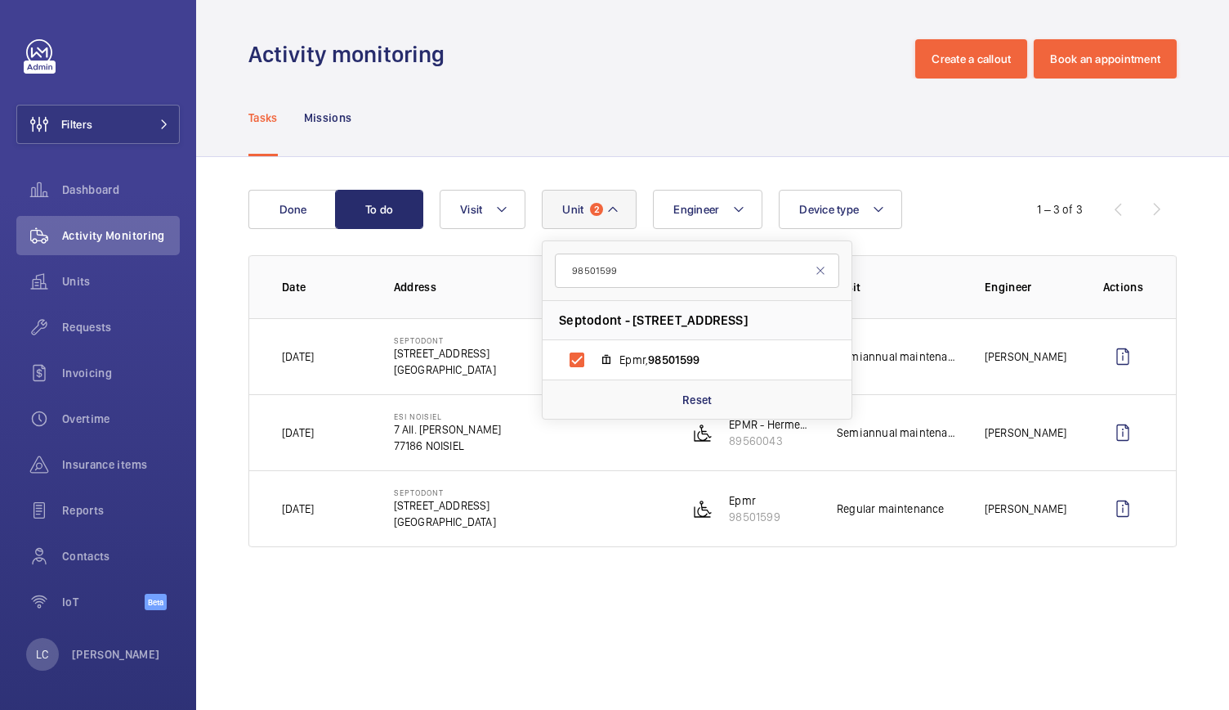
click at [582, 656] on wm-front-admin-operations-monitoring "Activity monitoring Create a callout Book an appointment Tasks Missions Done To…" at bounding box center [712, 355] width 1033 height 710
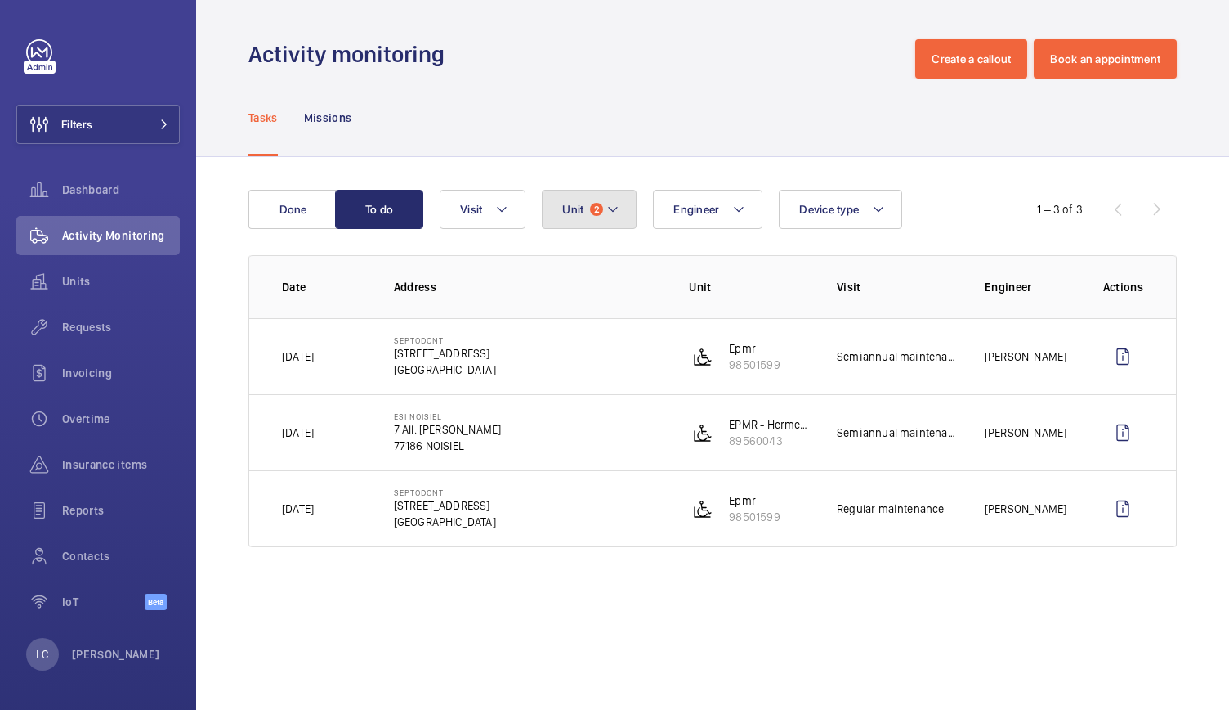
click at [597, 222] on button "Unit 2" at bounding box center [589, 209] width 95 height 39
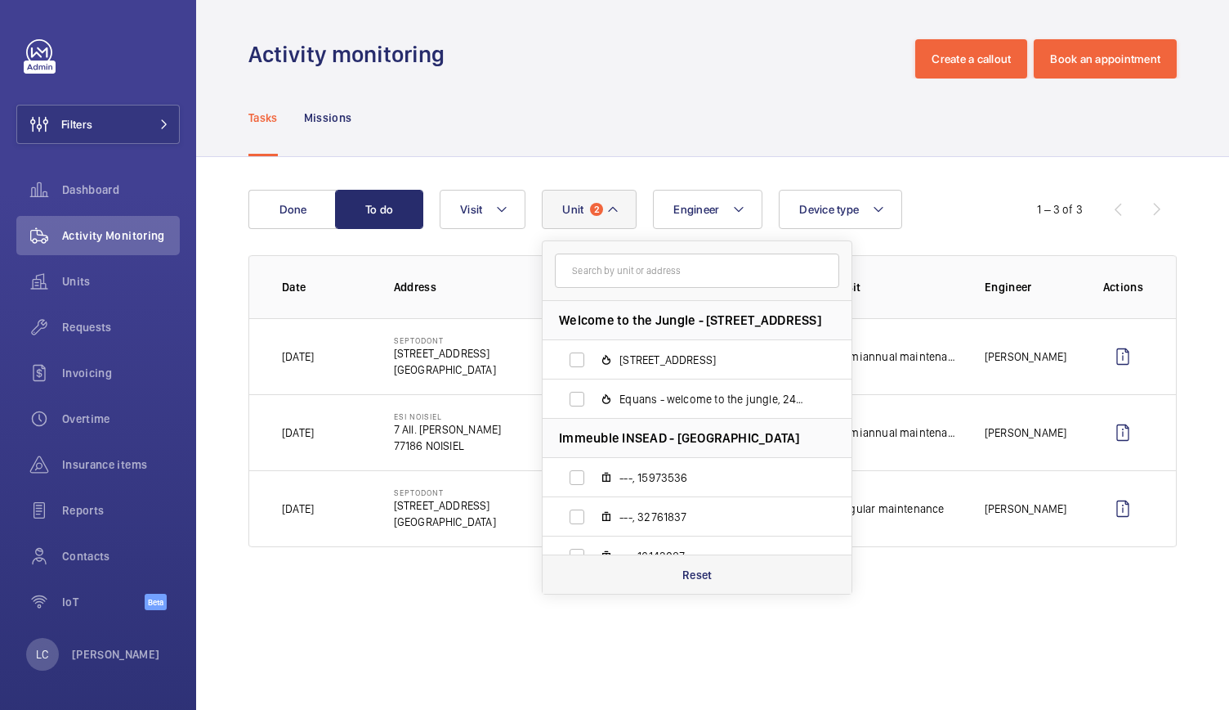
click at [695, 573] on p "Reset" at bounding box center [698, 574] width 30 height 16
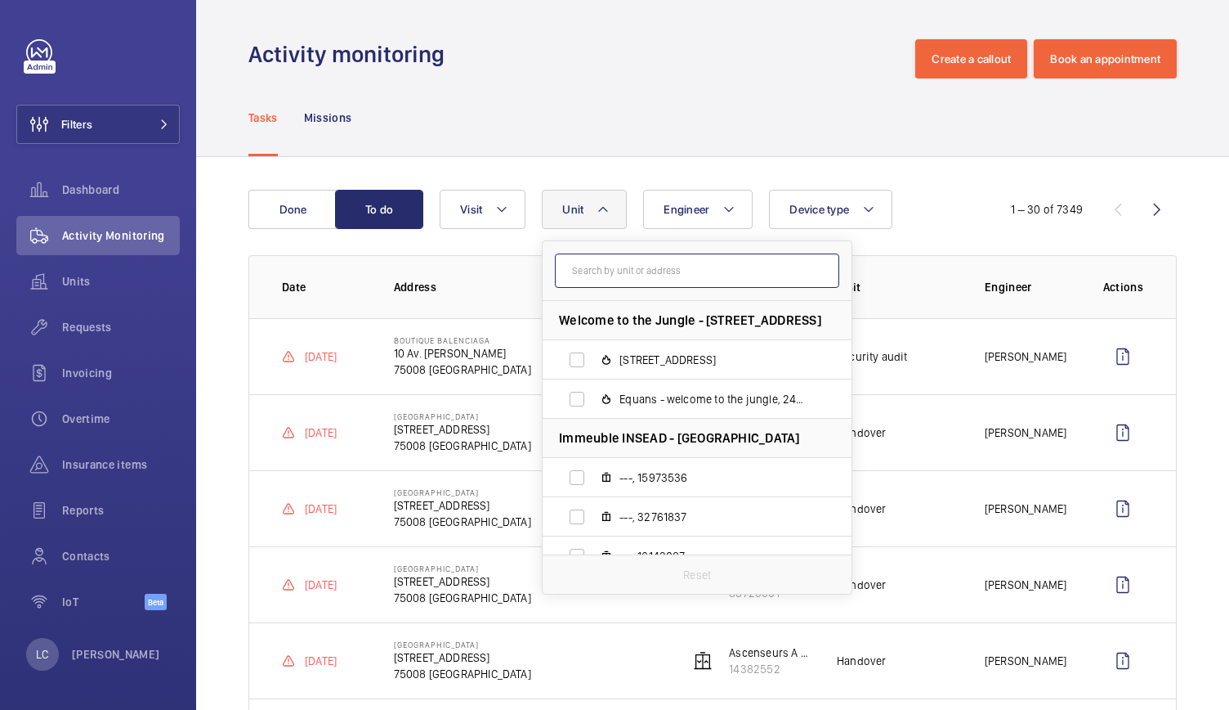
paste input "98501599"
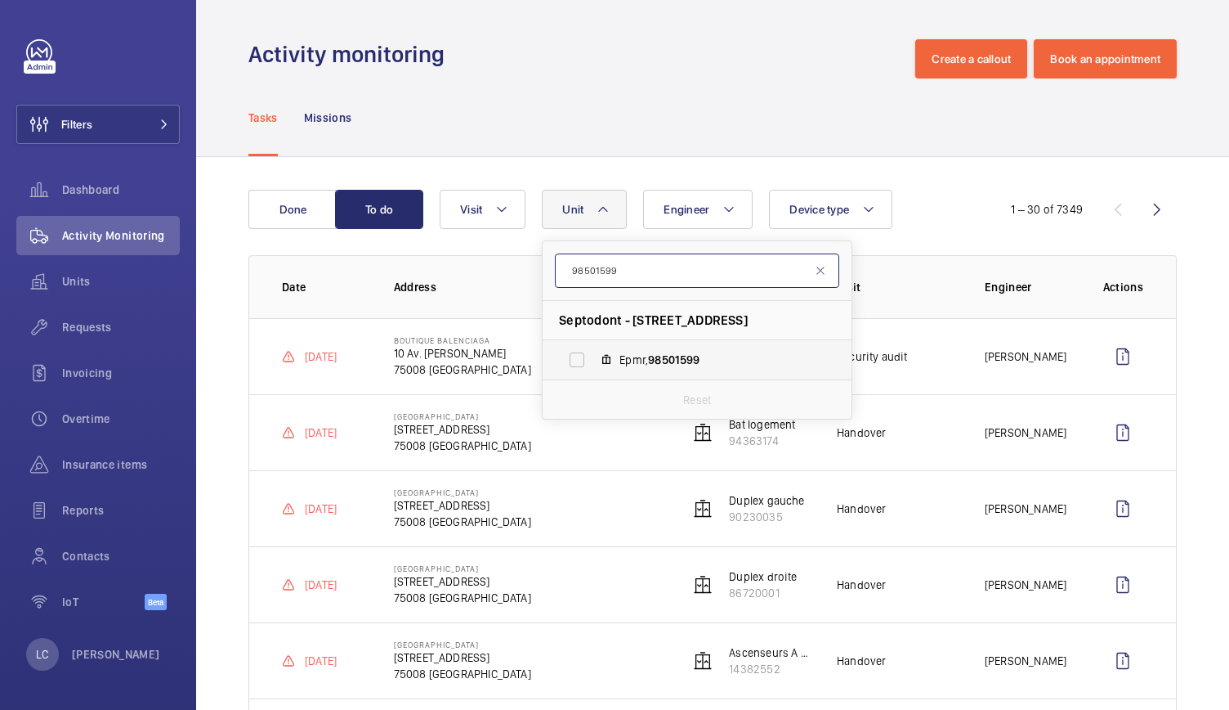
type input "98501599"
click at [671, 362] on span "98501599" at bounding box center [673, 359] width 51 height 13
click at [593, 362] on input "Epmr, 98501599" at bounding box center [577, 359] width 33 height 33
checkbox input "true"
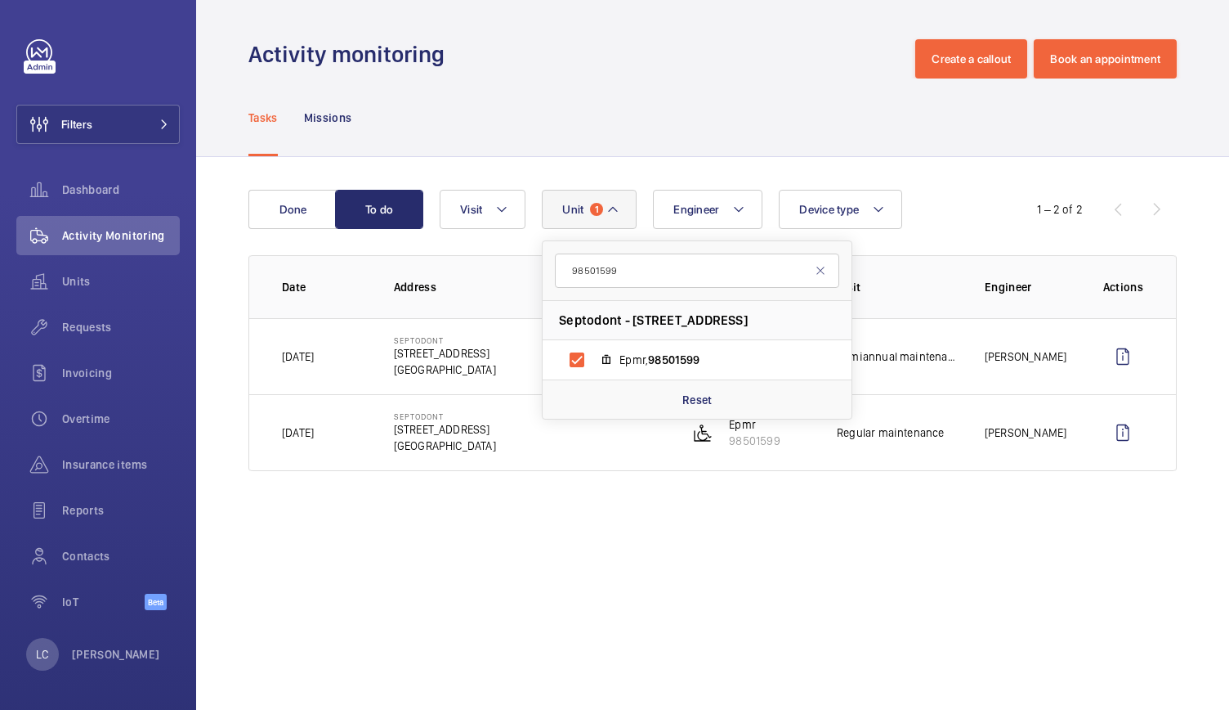
click at [580, 686] on wm-front-admin-operations-monitoring "Activity monitoring Create a callout Book an appointment Tasks Missions Done To…" at bounding box center [712, 355] width 1033 height 710
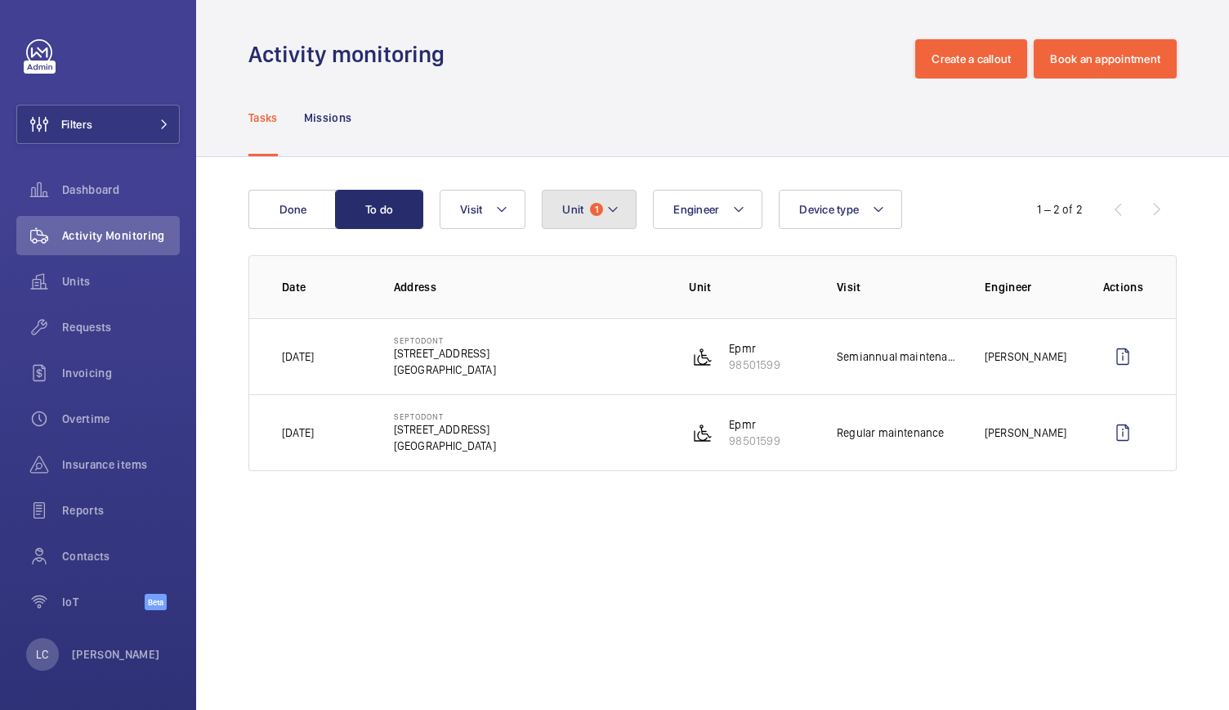
click at [592, 205] on span "1" at bounding box center [596, 209] width 13 height 13
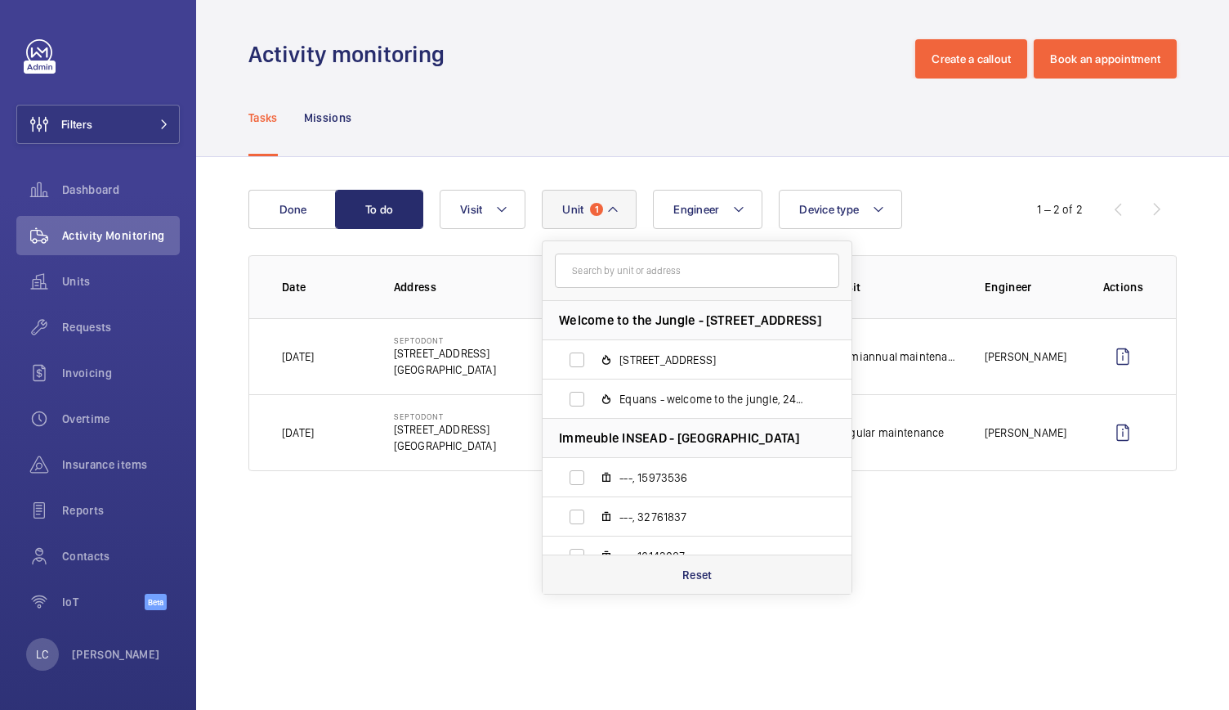
click at [701, 577] on p "Reset" at bounding box center [698, 574] width 30 height 16
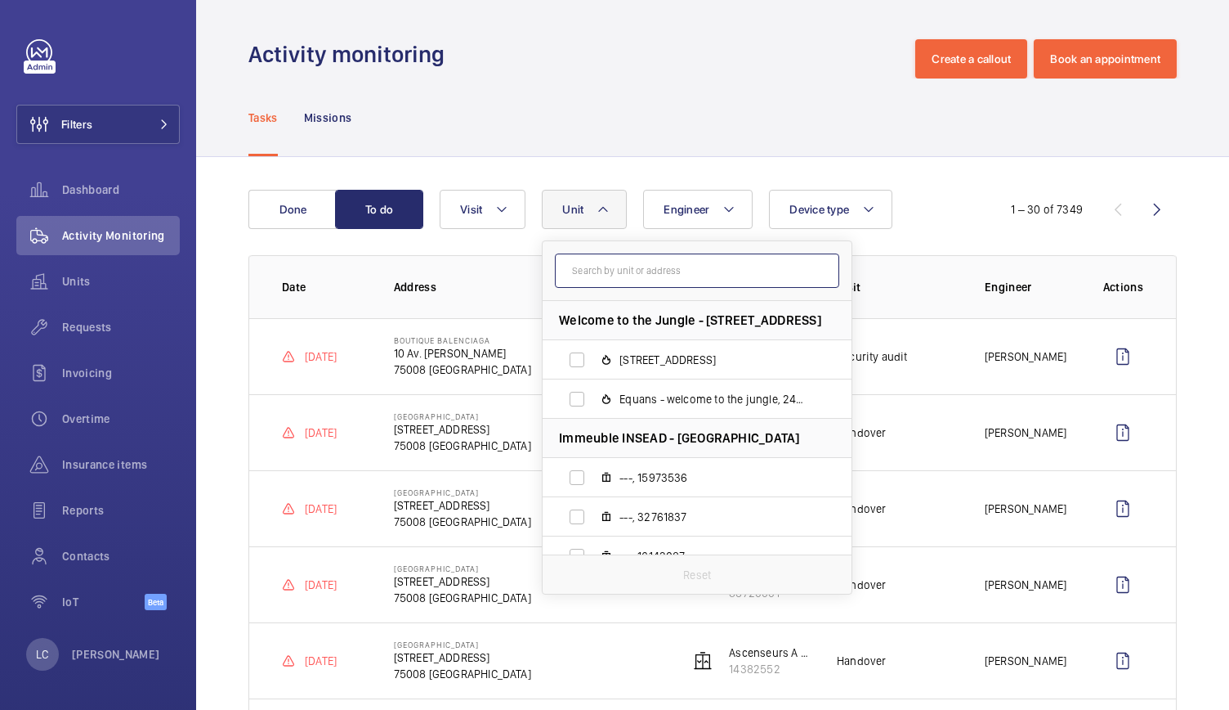
click at [659, 273] on input "text" at bounding box center [697, 270] width 284 height 34
paste input "16144772"
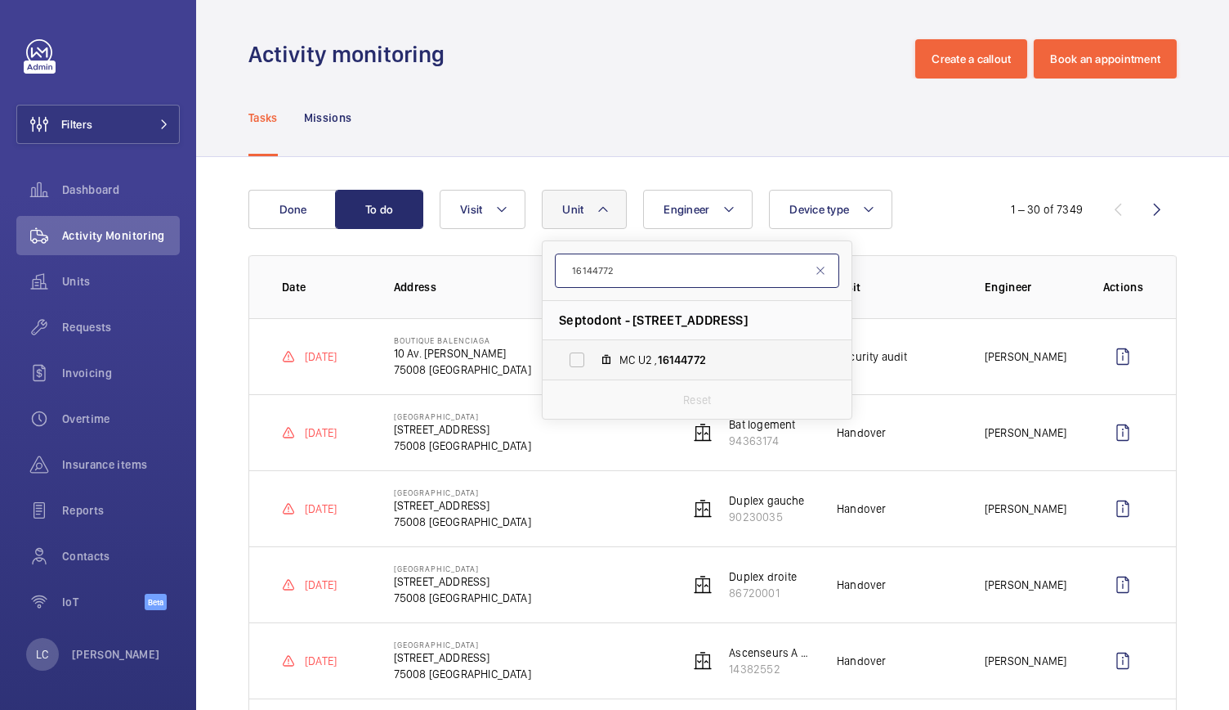
type input "16144772"
click at [670, 362] on span "16144772" at bounding box center [682, 359] width 48 height 13
click at [593, 362] on input "MC U2 , 16144772" at bounding box center [577, 359] width 33 height 33
checkbox input "true"
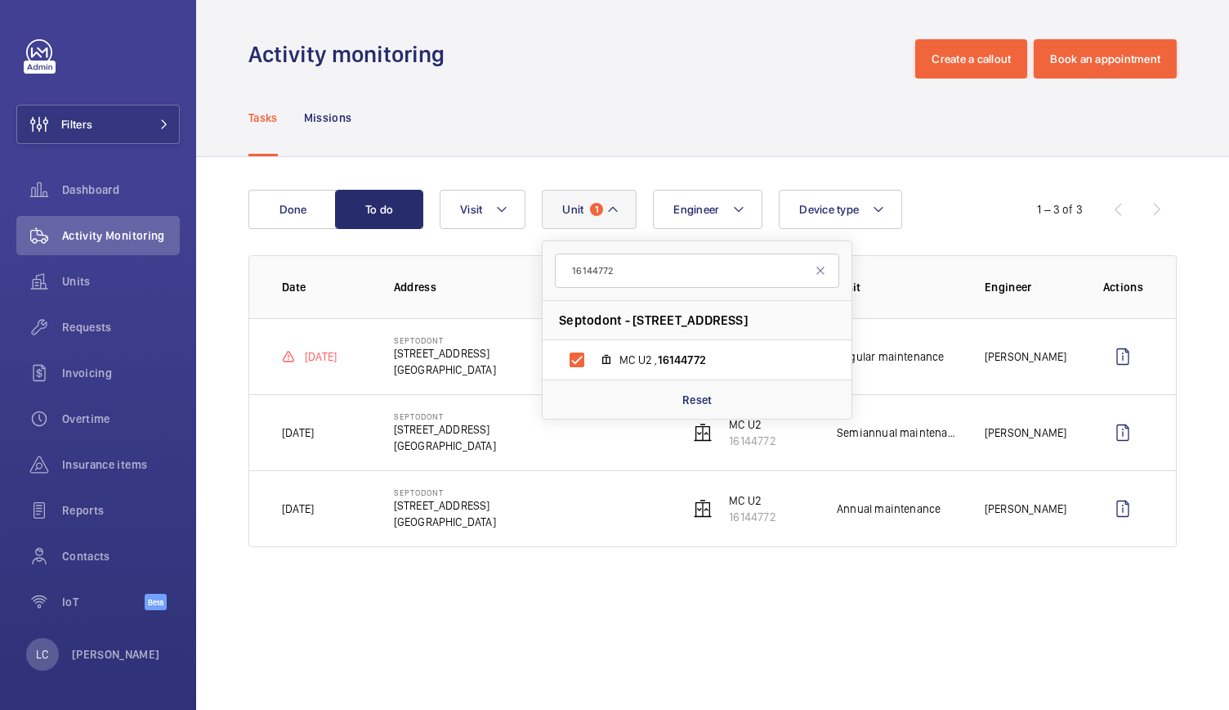
click at [521, 622] on wm-front-admin-operations-monitoring "Activity monitoring Create a callout Book an appointment Tasks Missions Done To…" at bounding box center [712, 355] width 1033 height 710
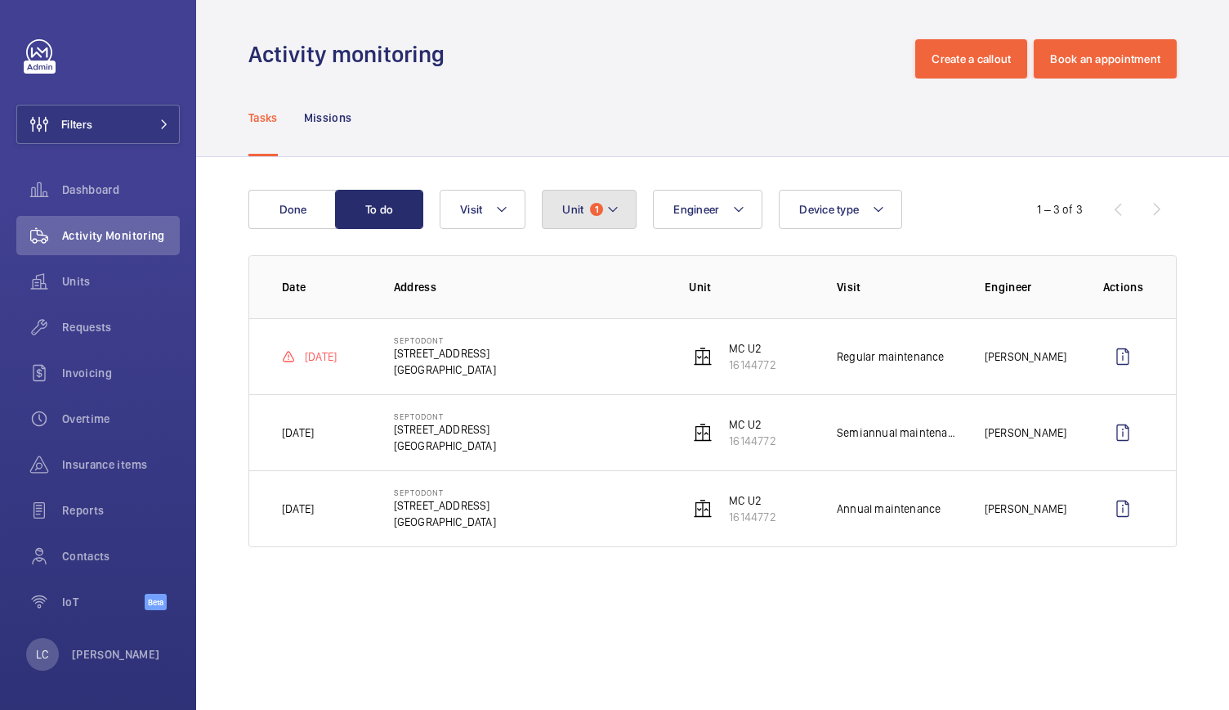
click at [586, 210] on button "Unit 1" at bounding box center [589, 209] width 95 height 39
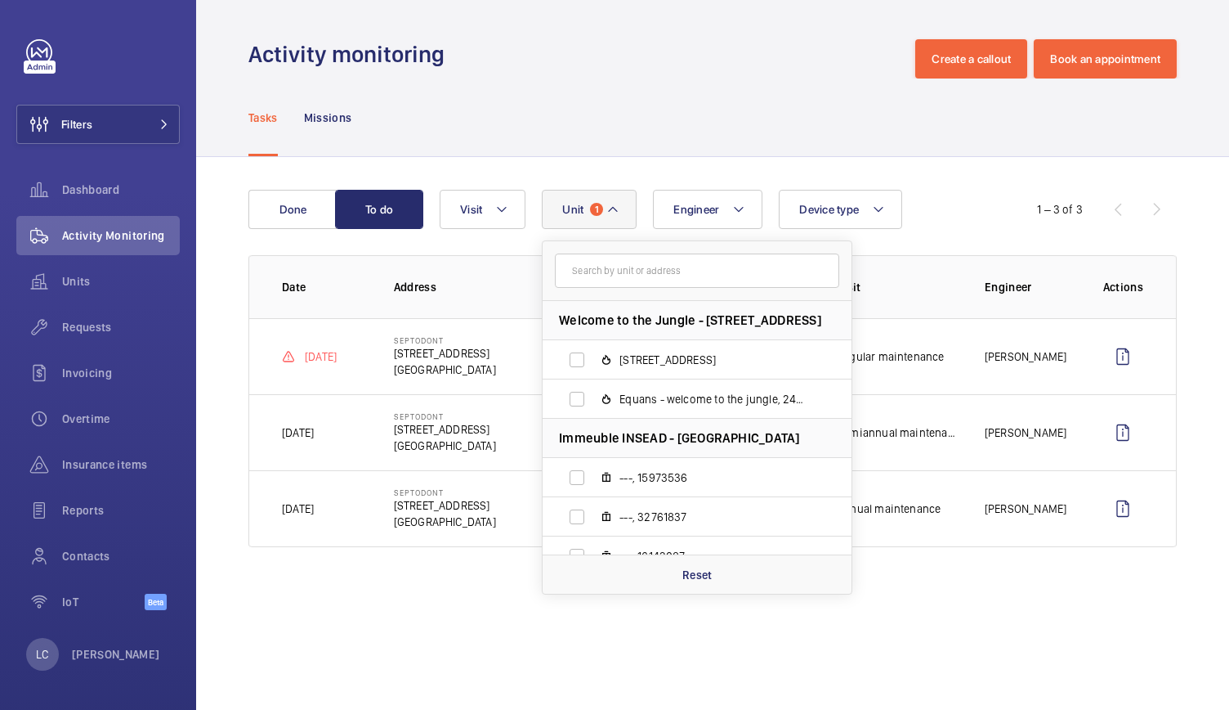
click at [447, 666] on wm-front-admin-operations-monitoring "Activity monitoring Create a callout Book an appointment Tasks Missions Done To…" at bounding box center [712, 355] width 1033 height 710
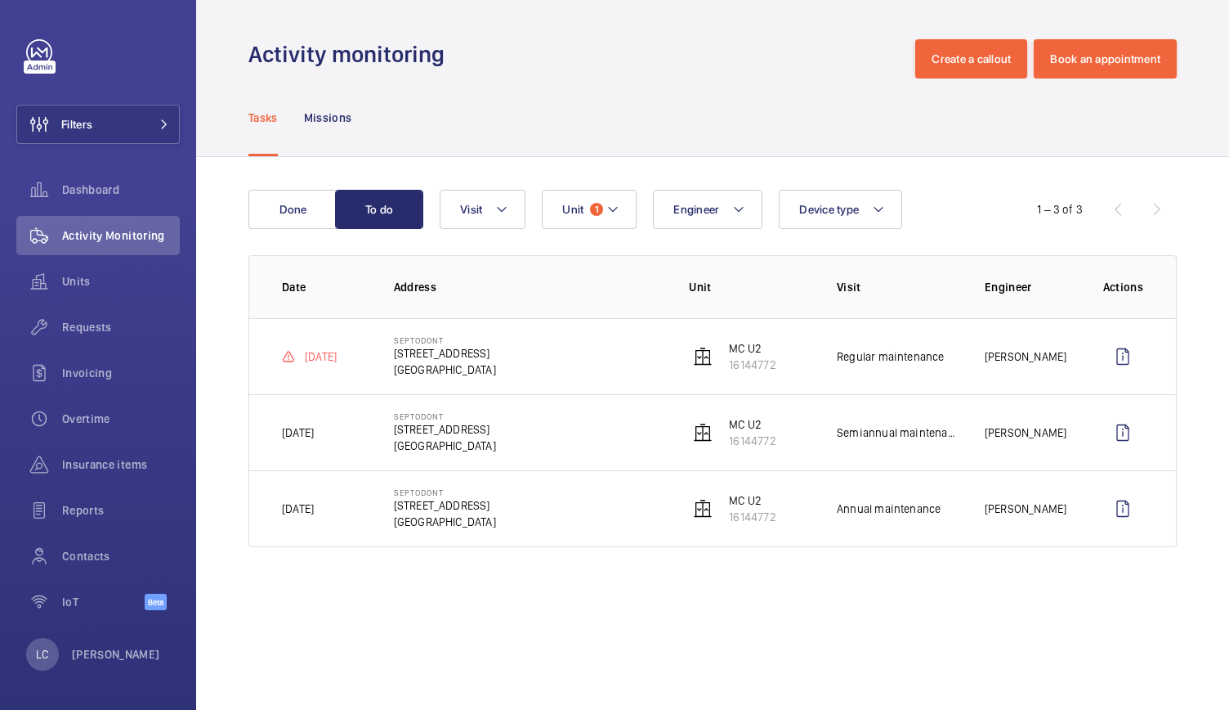
click at [591, 233] on wm-front-table "Done To do Engineer Unit 1 Device type Visit 1 – 3 of 3 Date Address Unit Visit…" at bounding box center [712, 368] width 929 height 357
click at [592, 224] on button "Unit 1" at bounding box center [589, 209] width 95 height 39
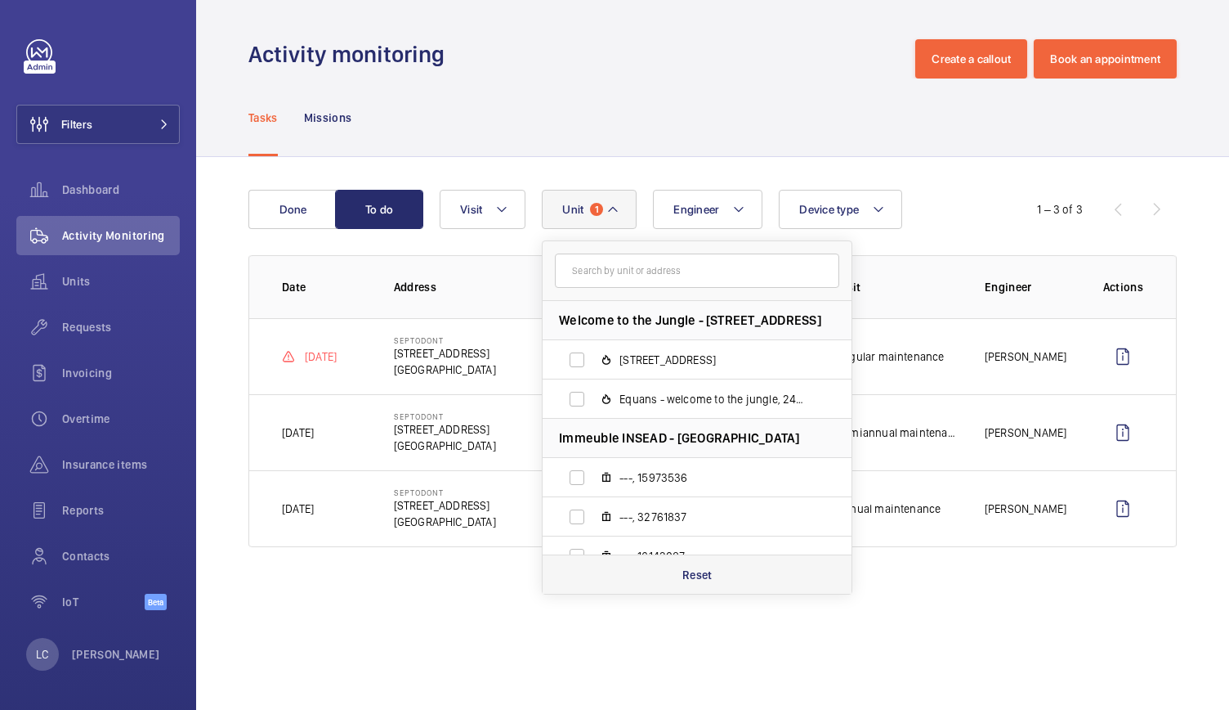
click at [683, 570] on p "Reset" at bounding box center [698, 574] width 30 height 16
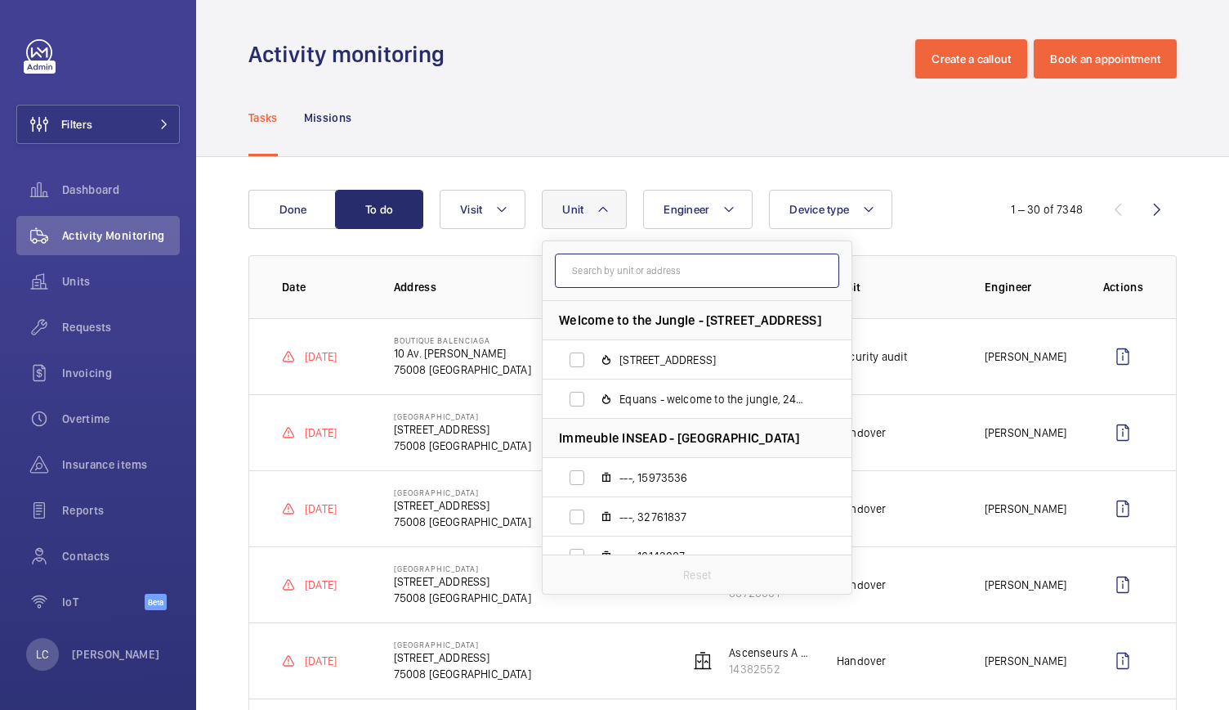
paste input "98501599"
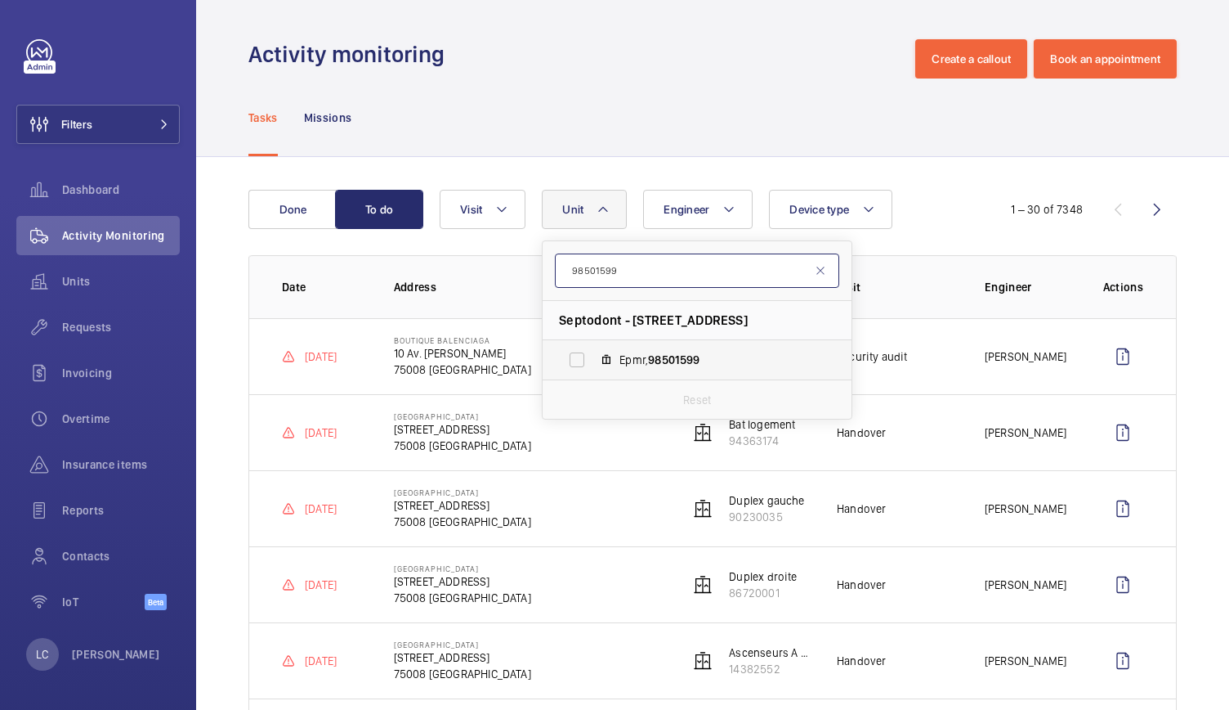
type input "98501599"
click at [645, 367] on span "Epmr, 98501599" at bounding box center [715, 359] width 190 height 16
click at [593, 367] on input "Epmr, 98501599" at bounding box center [577, 359] width 33 height 33
checkbox input "true"
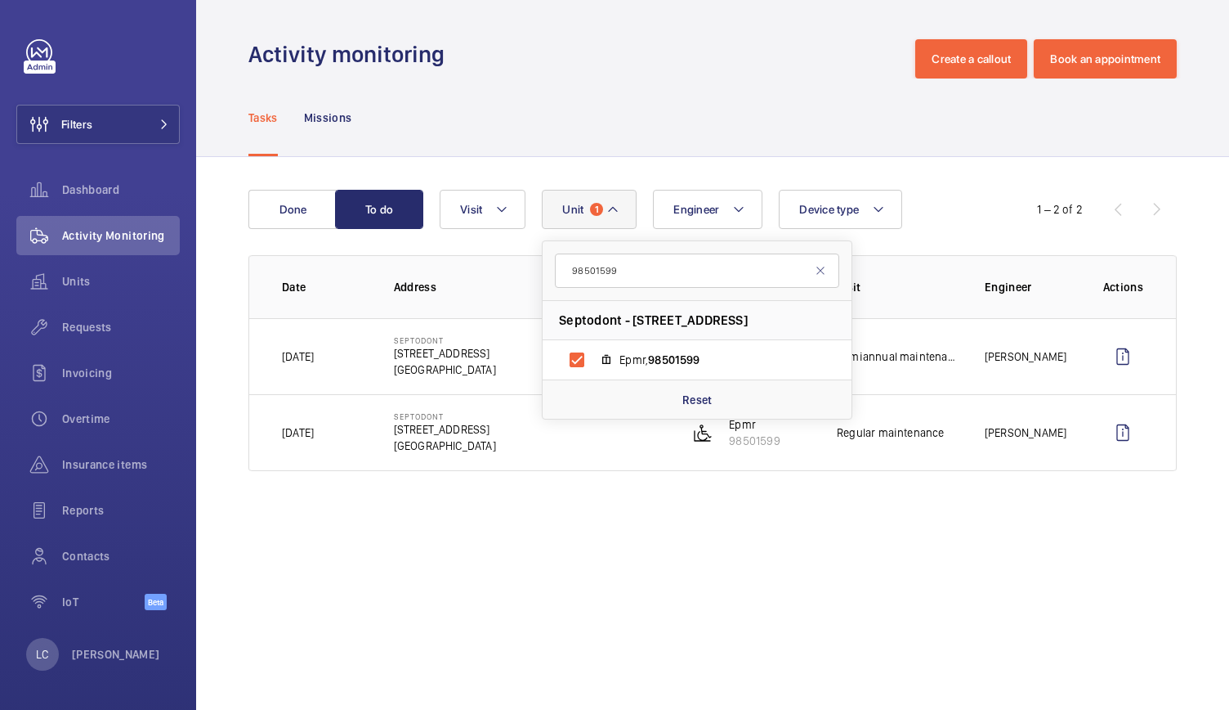
click at [549, 545] on wm-front-admin-operations-monitoring "Activity monitoring Create a callout Book an appointment Tasks Missions Done To…" at bounding box center [712, 355] width 1033 height 710
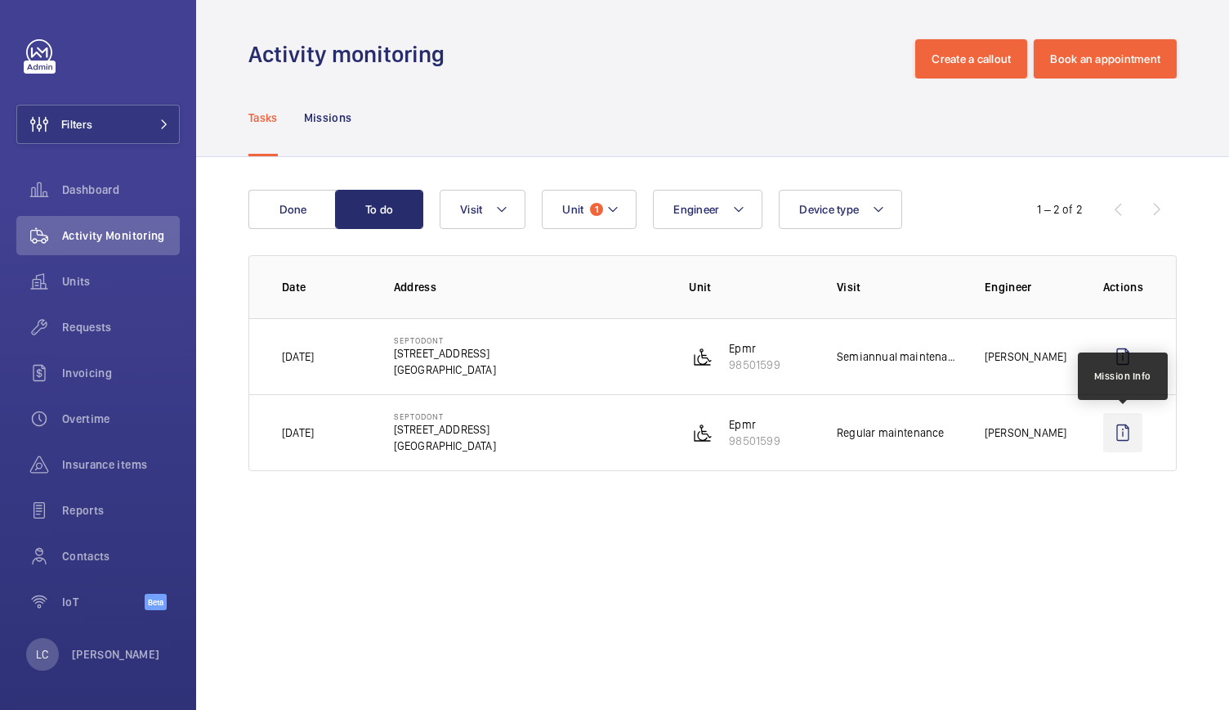
click at [1130, 430] on wm-front-icon-button at bounding box center [1122, 432] width 39 height 39
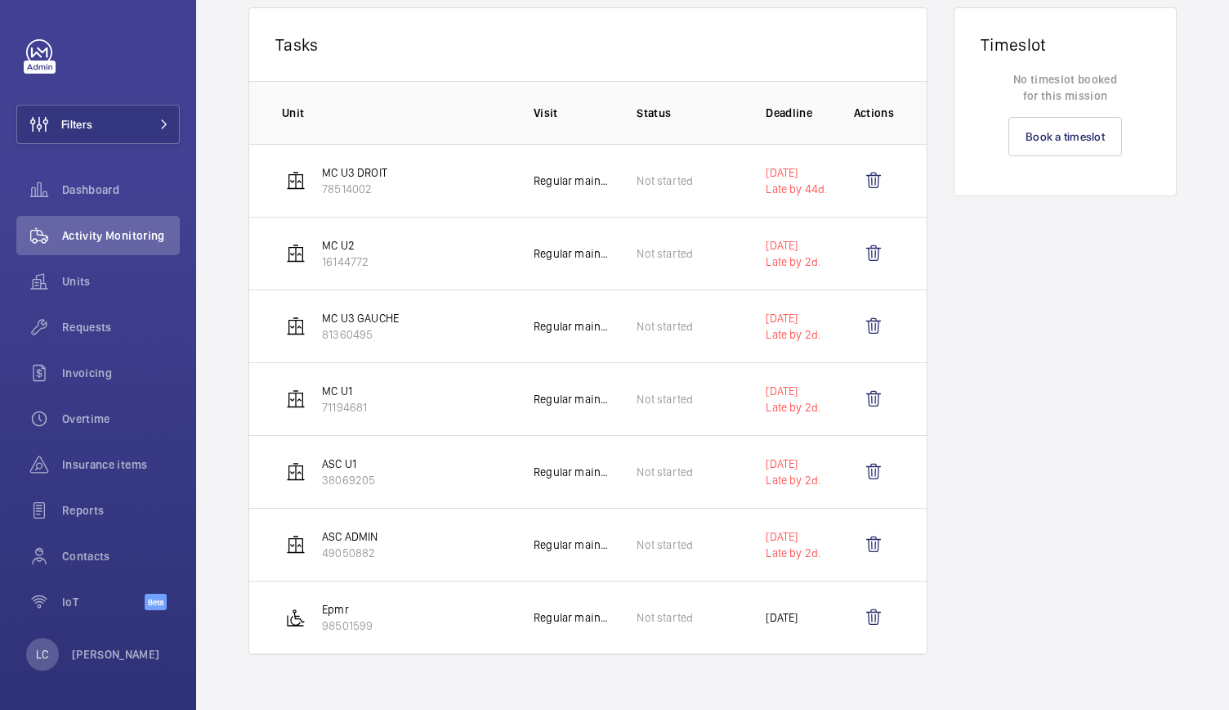
scroll to position [303, 0]
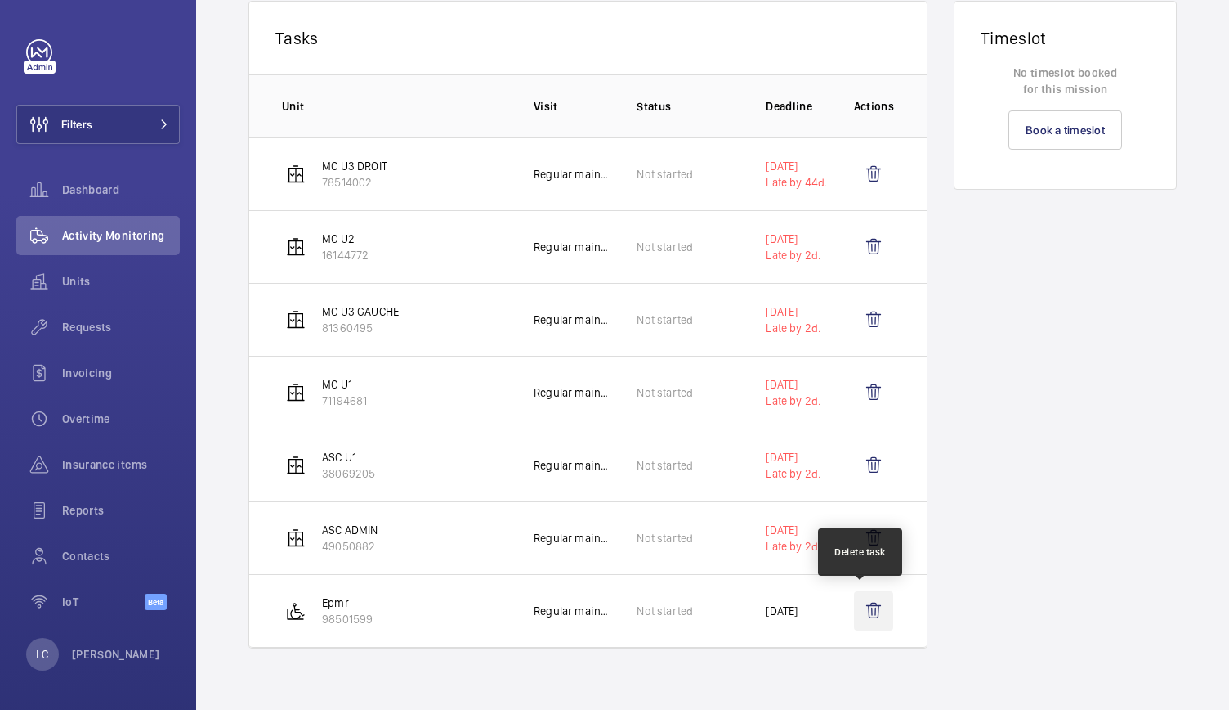
click at [862, 609] on wm-front-icon-button at bounding box center [873, 610] width 39 height 39
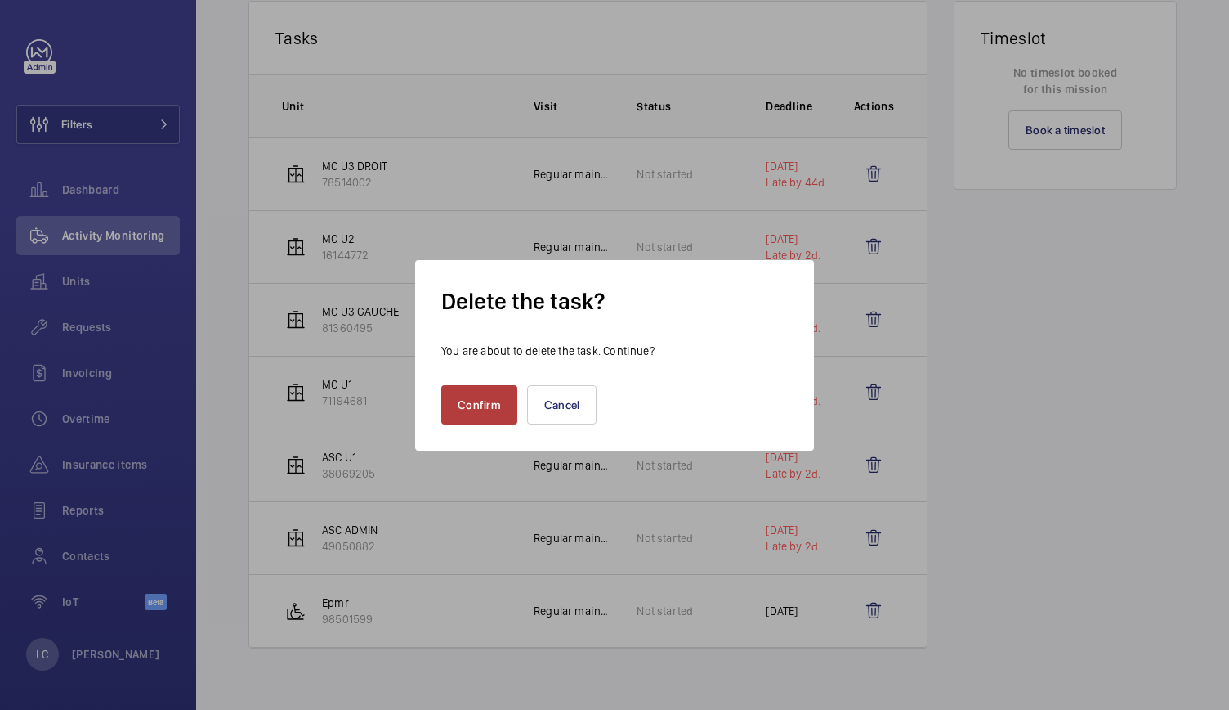
click at [482, 402] on button "Confirm" at bounding box center [479, 404] width 76 height 39
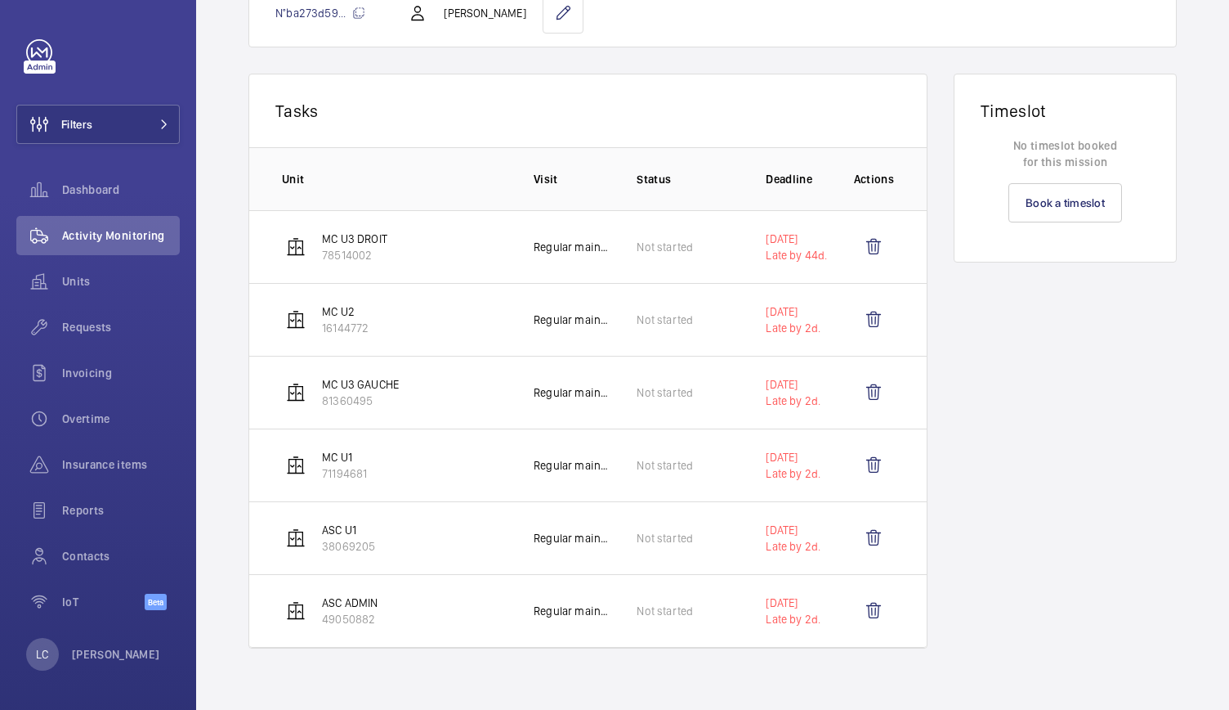
scroll to position [0, 0]
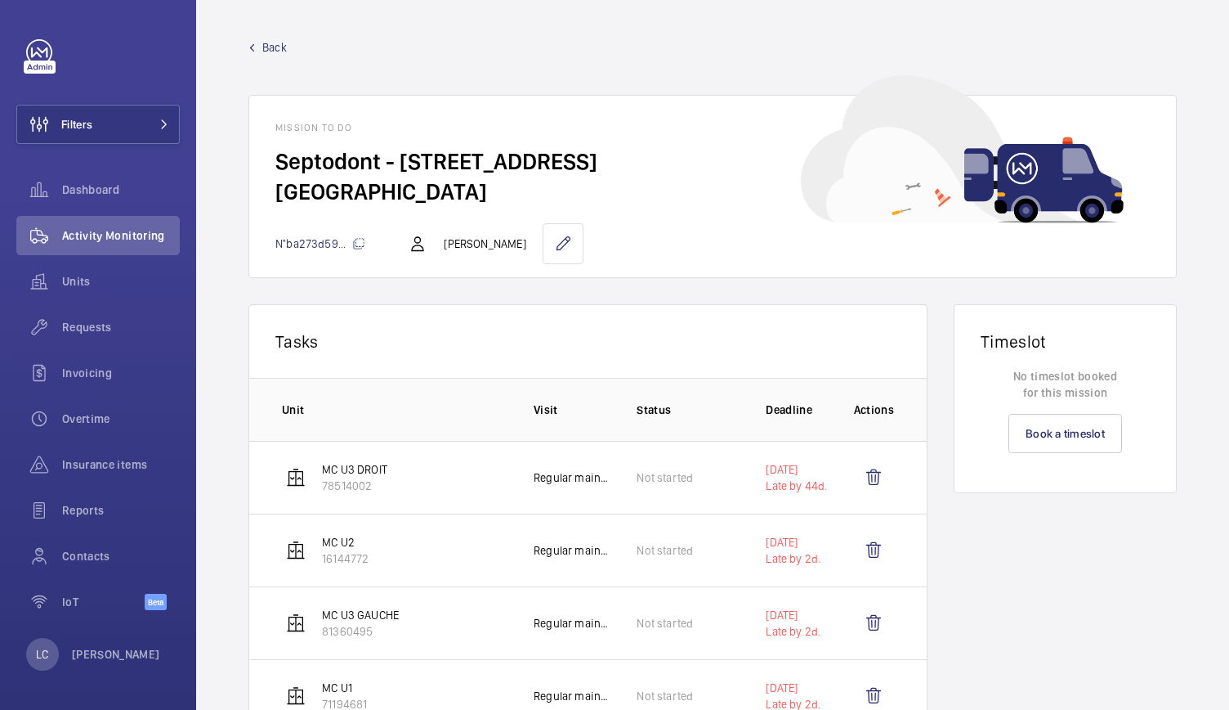
click at [282, 38] on wm-front-mission-details "Back Mission to do Septodont - 58 Rue du Pont de Créteil 94100 SAINT-MAUR-DES-F…" at bounding box center [712, 472] width 1033 height 944
click at [280, 60] on div "Back Mission to do Septodont - 58 Rue du Pont de Créteil 94100 SAINT-MAUR-DES-F…" at bounding box center [712, 158] width 929 height 239
click at [274, 51] on span "Back" at bounding box center [274, 47] width 25 height 16
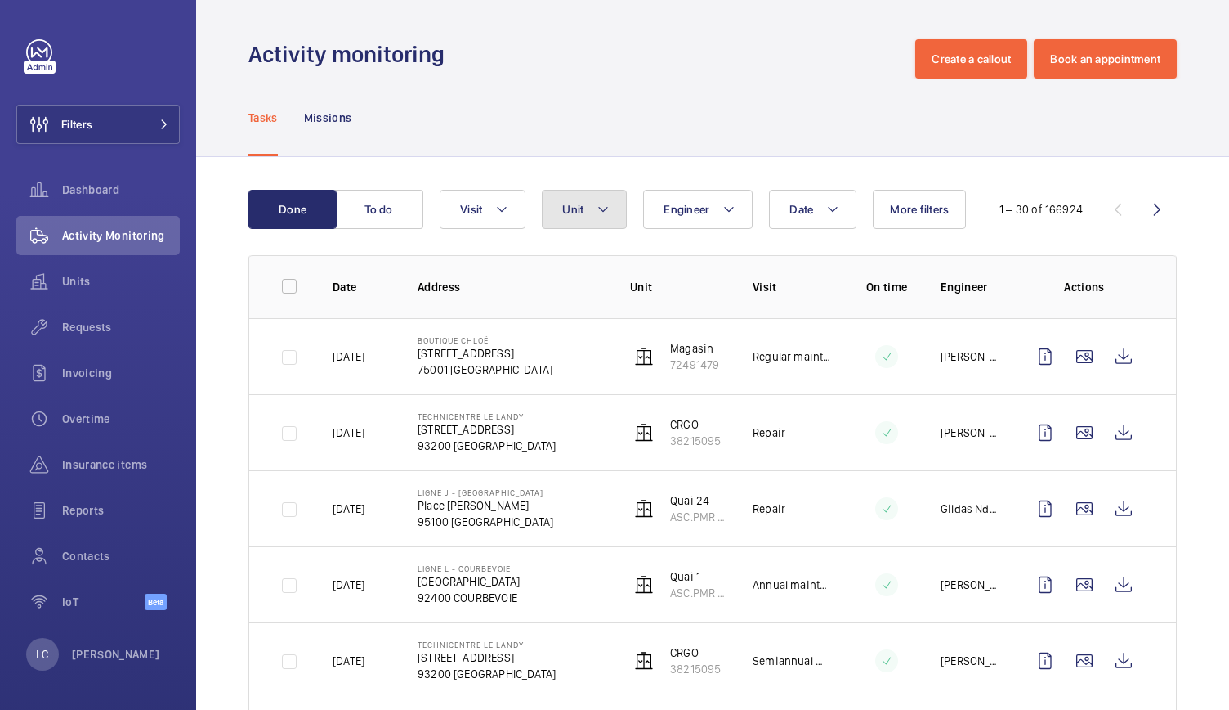
click at [580, 206] on span "Unit" at bounding box center [572, 209] width 21 height 13
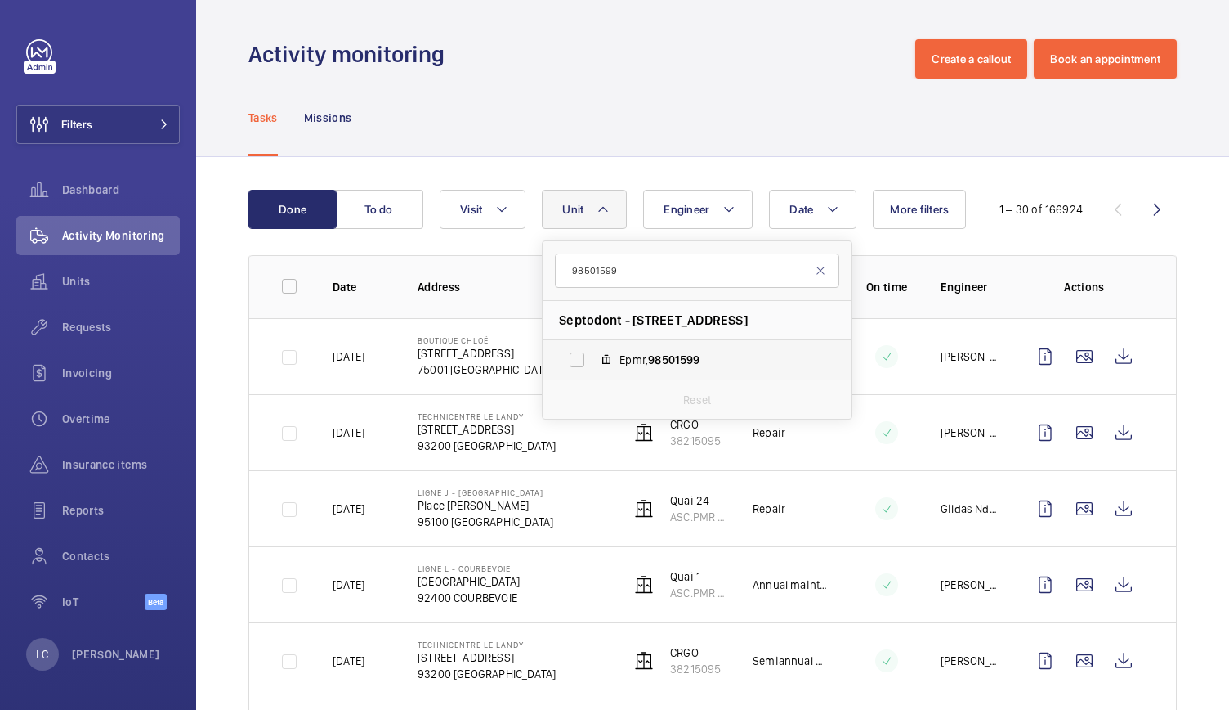
type input "98501599"
click at [662, 353] on span "98501599" at bounding box center [673, 359] width 51 height 13
click at [593, 353] on input "Epmr, 98501599" at bounding box center [577, 359] width 33 height 33
checkbox input "true"
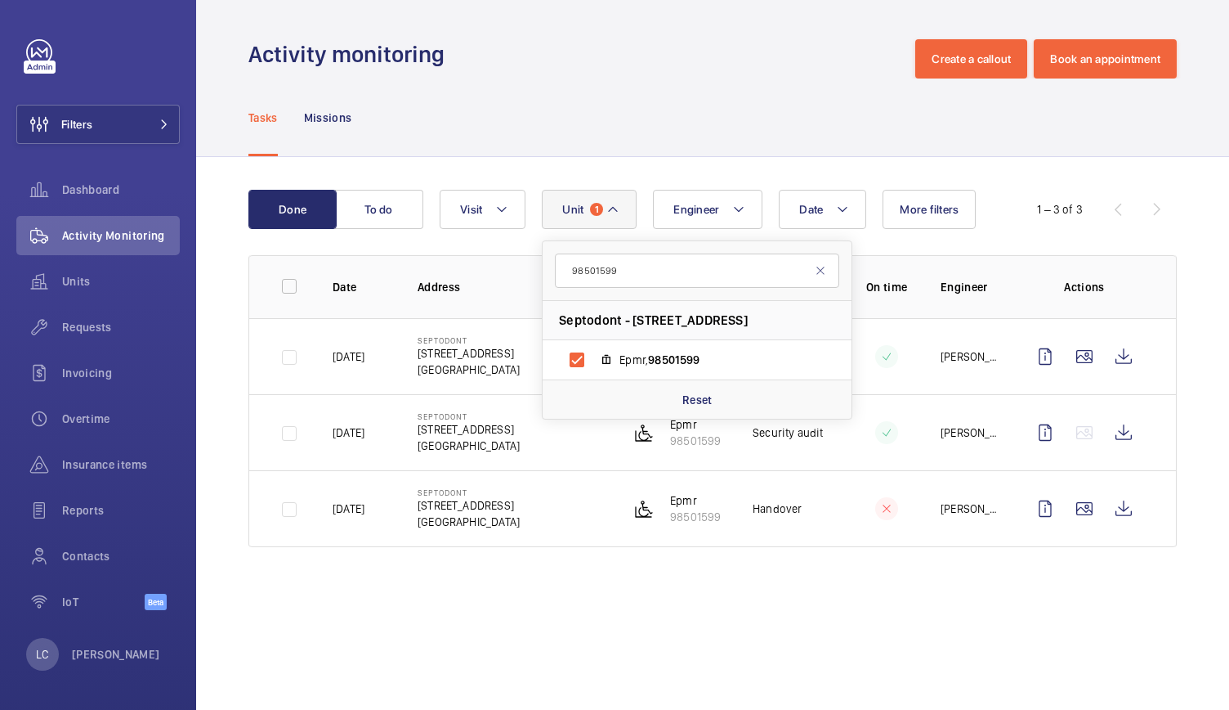
click at [681, 565] on div "Done To do Date Engineer Unit 1 98501599 Septodont - 58 Rue du Pont de Créteil,…" at bounding box center [712, 371] width 1033 height 429
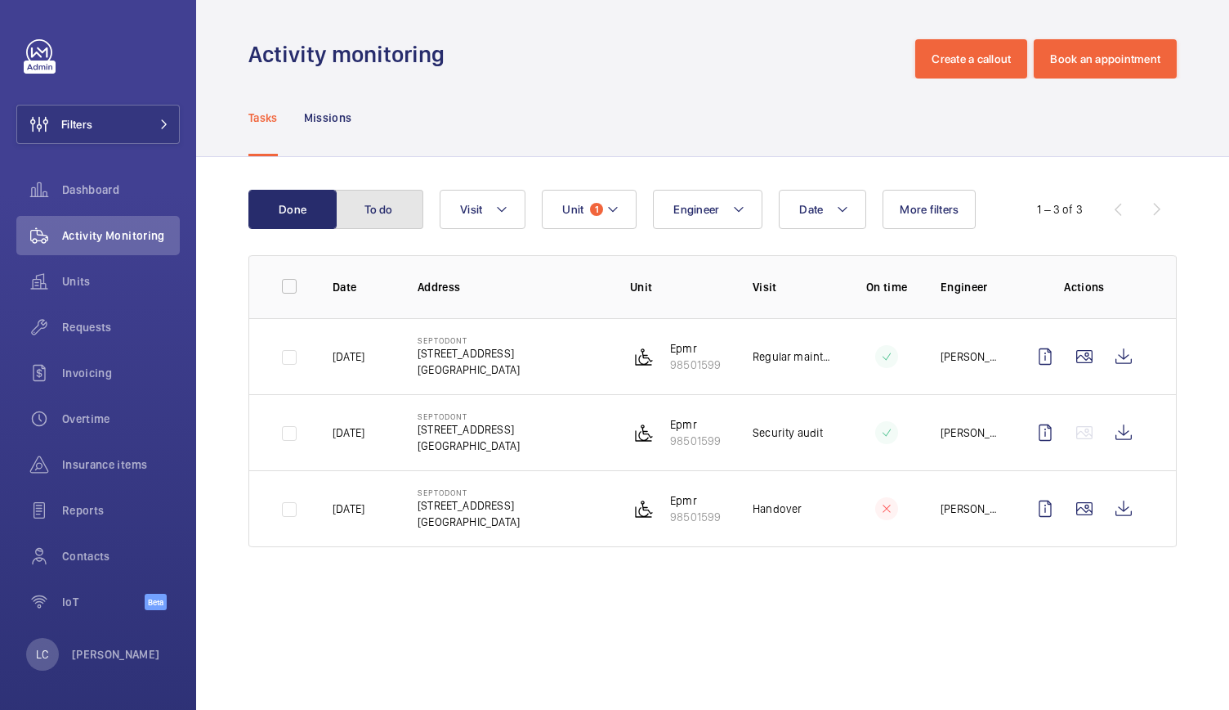
click at [388, 221] on button "To do" at bounding box center [379, 209] width 88 height 39
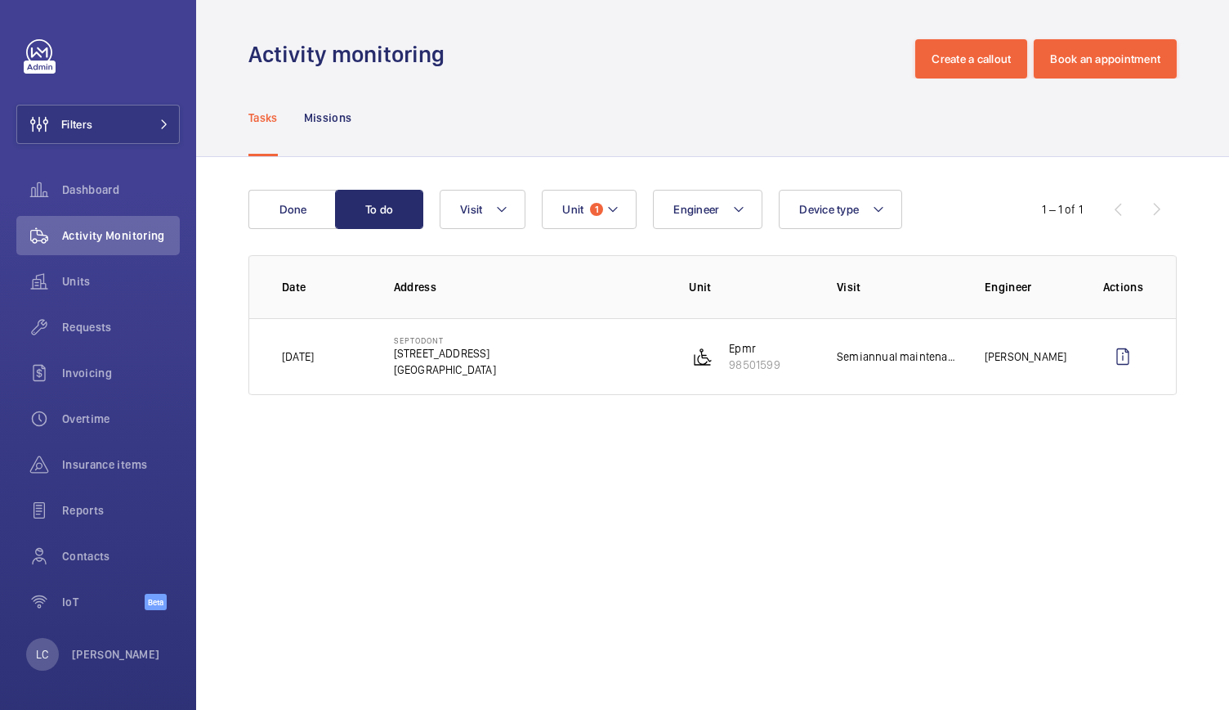
click at [517, 449] on wm-front-admin-operations-monitoring "Activity monitoring Create a callout Book an appointment Tasks Missions Done To…" at bounding box center [712, 355] width 1033 height 710
click at [149, 117] on button "Filters" at bounding box center [97, 124] width 163 height 39
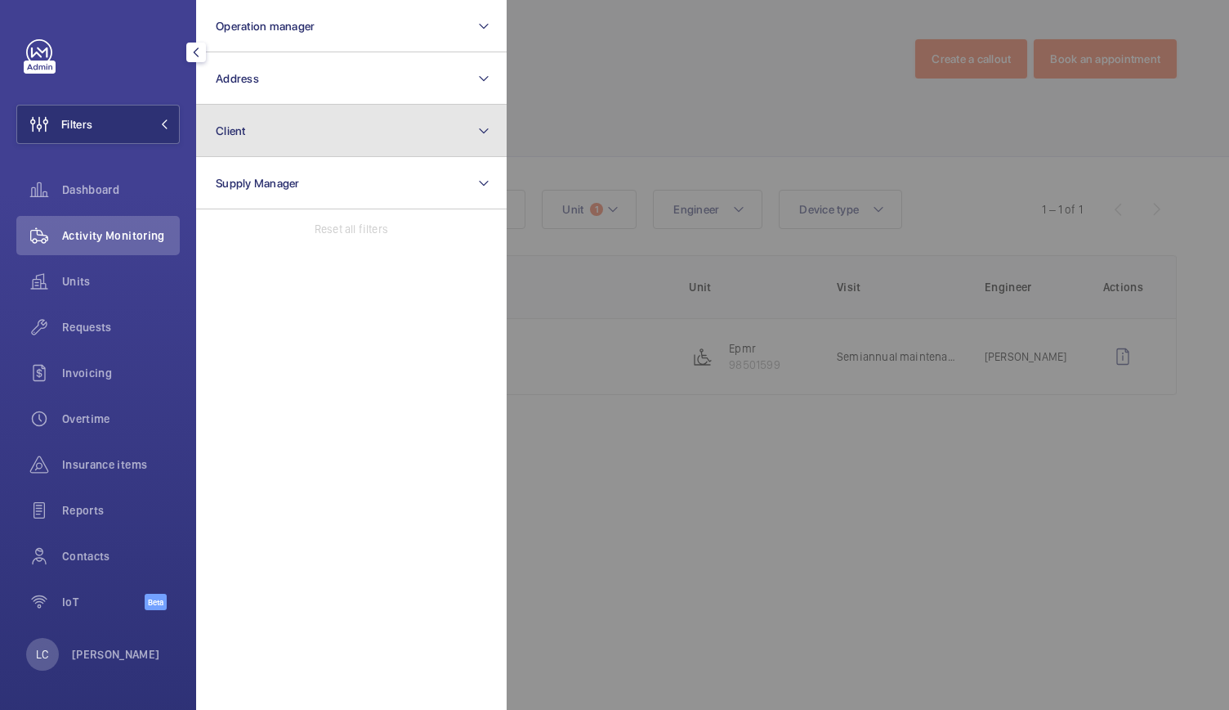
click at [262, 119] on button "Client" at bounding box center [351, 131] width 311 height 52
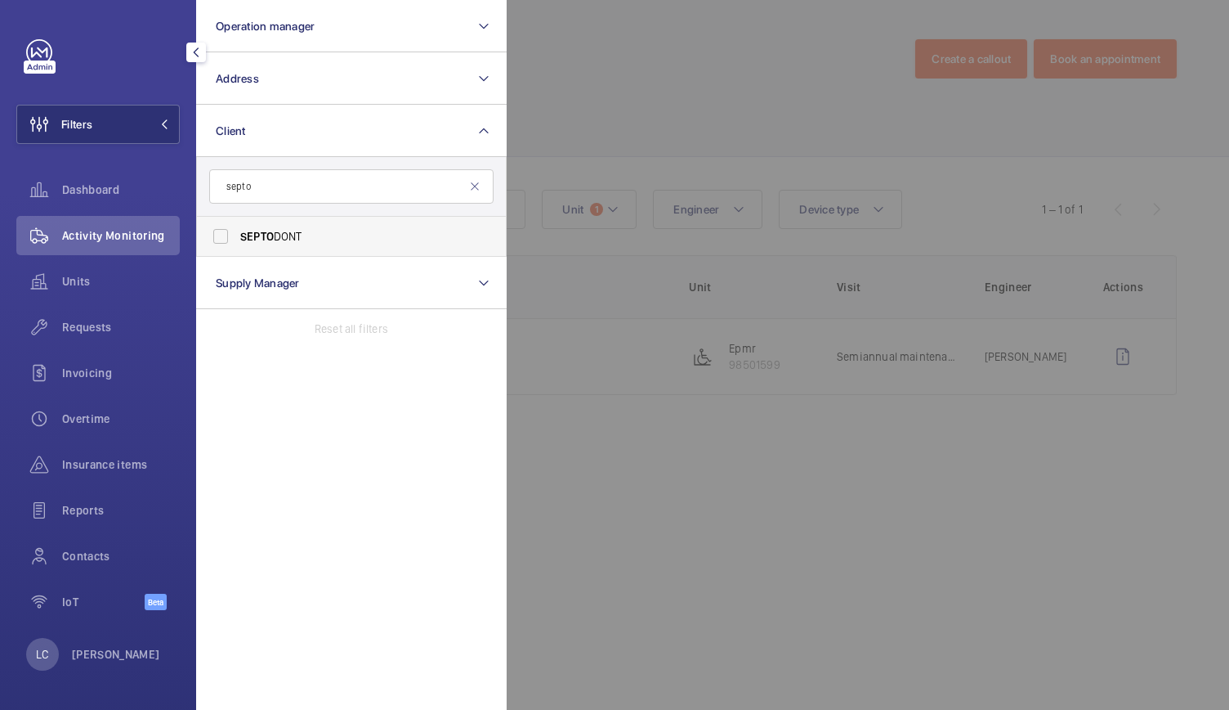
type input "septo"
click at [321, 236] on span "SEPTO DONT" at bounding box center [352, 236] width 225 height 16
click at [237, 236] on input "SEPTO DONT" at bounding box center [220, 236] width 33 height 33
checkbox input "true"
click at [817, 507] on div at bounding box center [1121, 355] width 1229 height 710
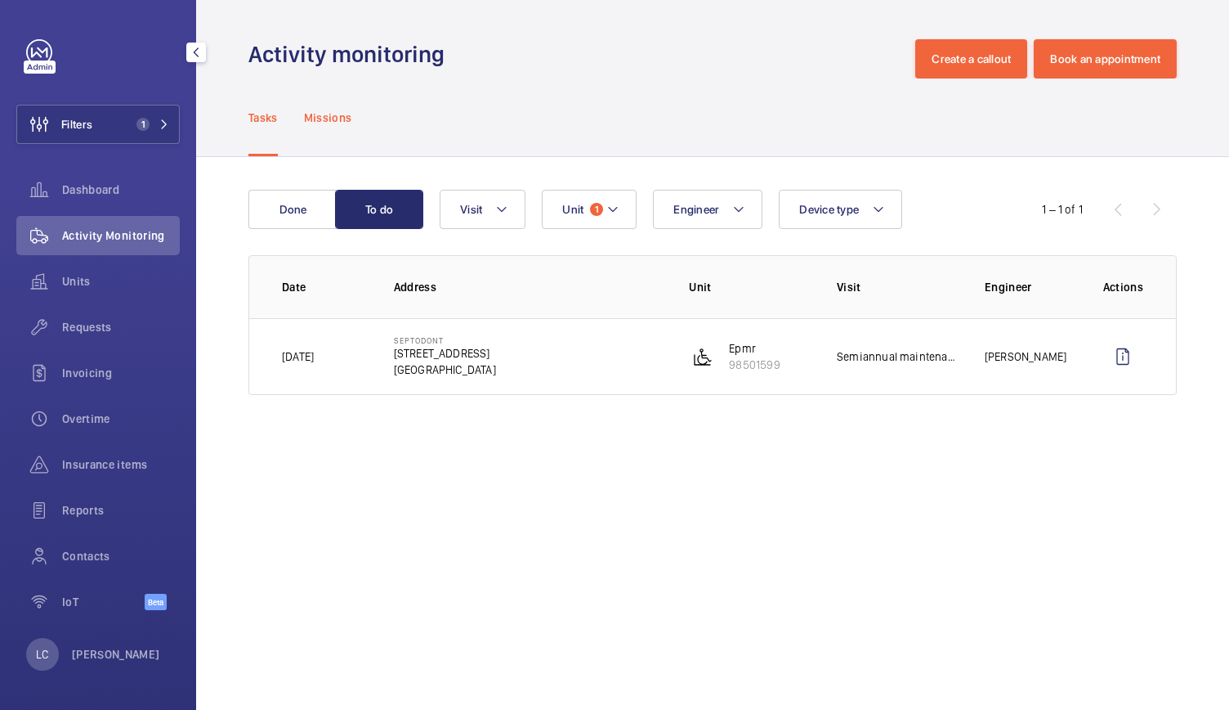
click at [342, 128] on div "Missions" at bounding box center [328, 117] width 48 height 78
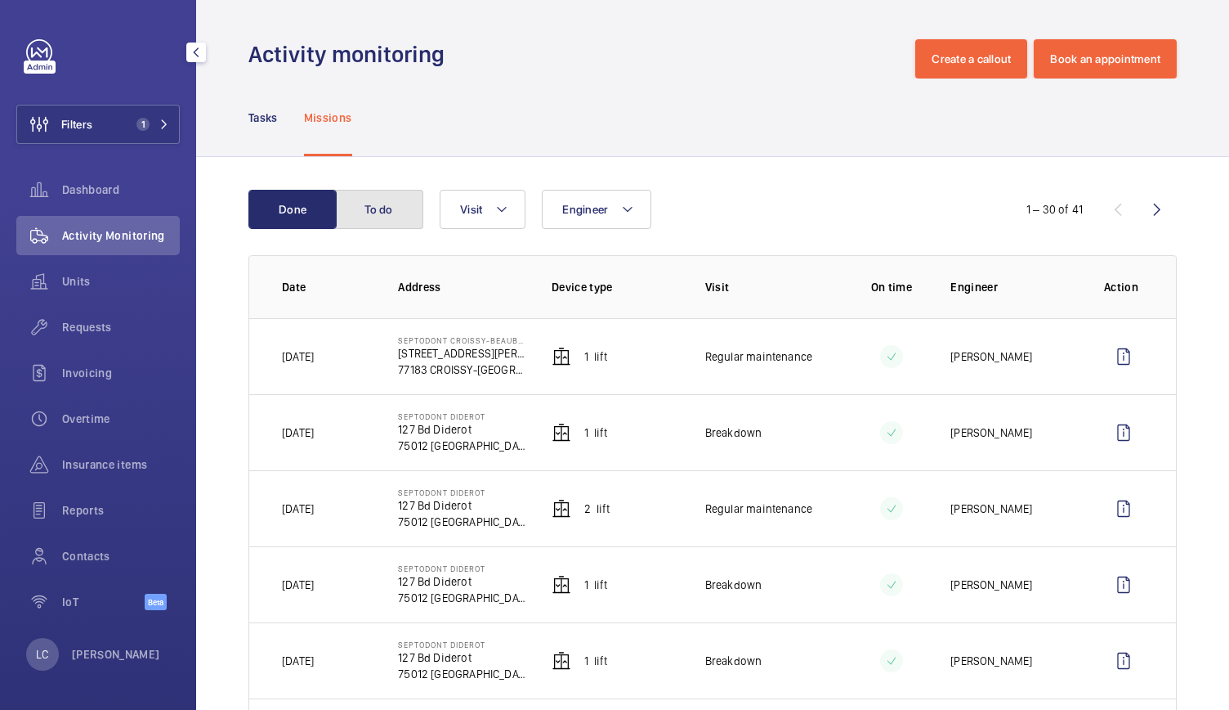
click at [366, 198] on button "To do" at bounding box center [379, 209] width 88 height 39
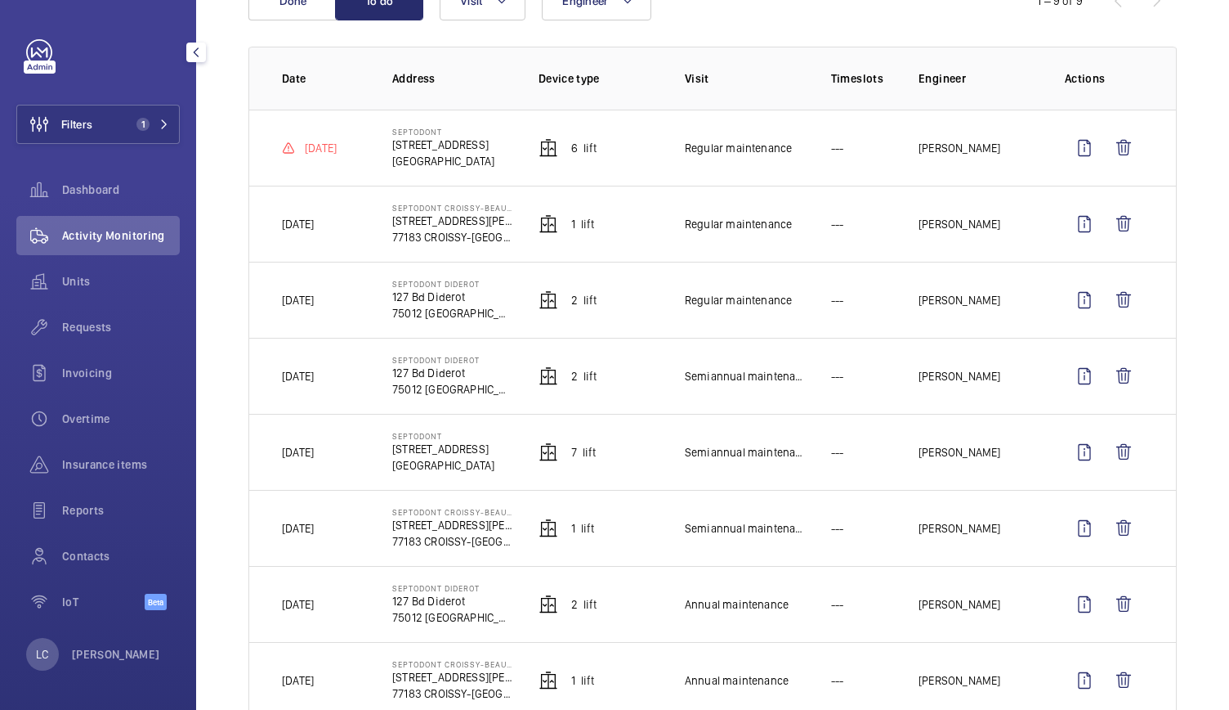
scroll to position [219, 0]
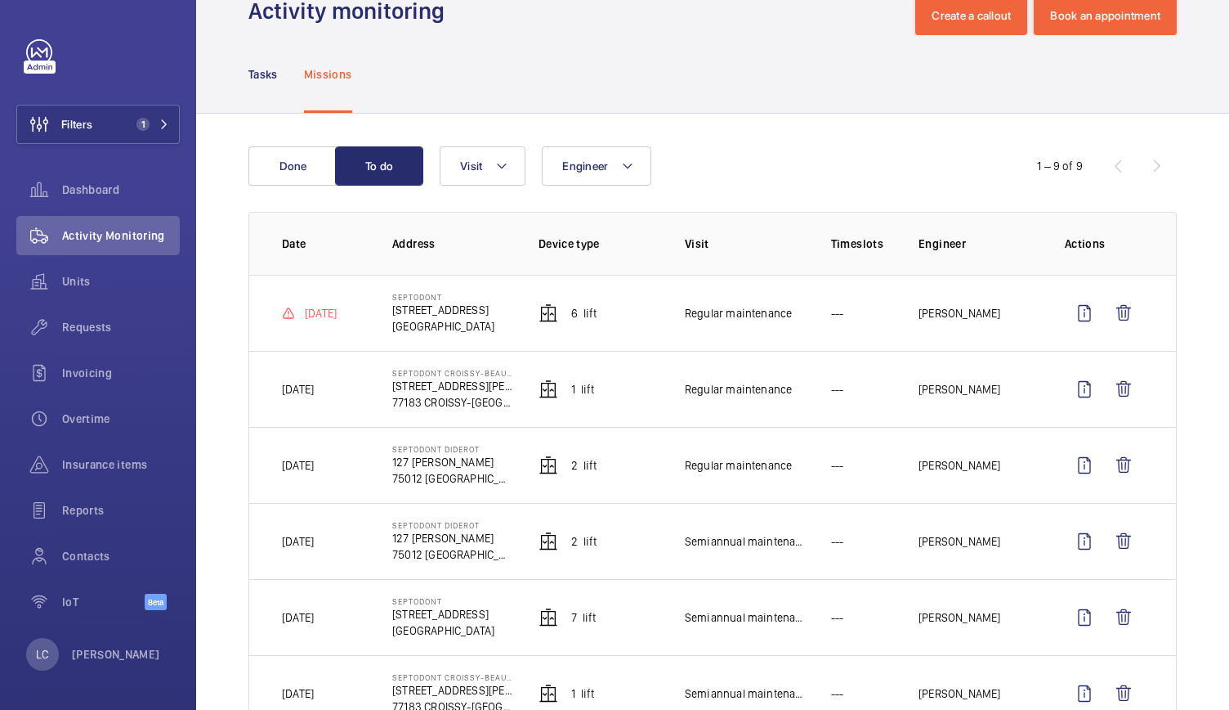
scroll to position [44, 0]
